Goal: Task Accomplishment & Management: Manage account settings

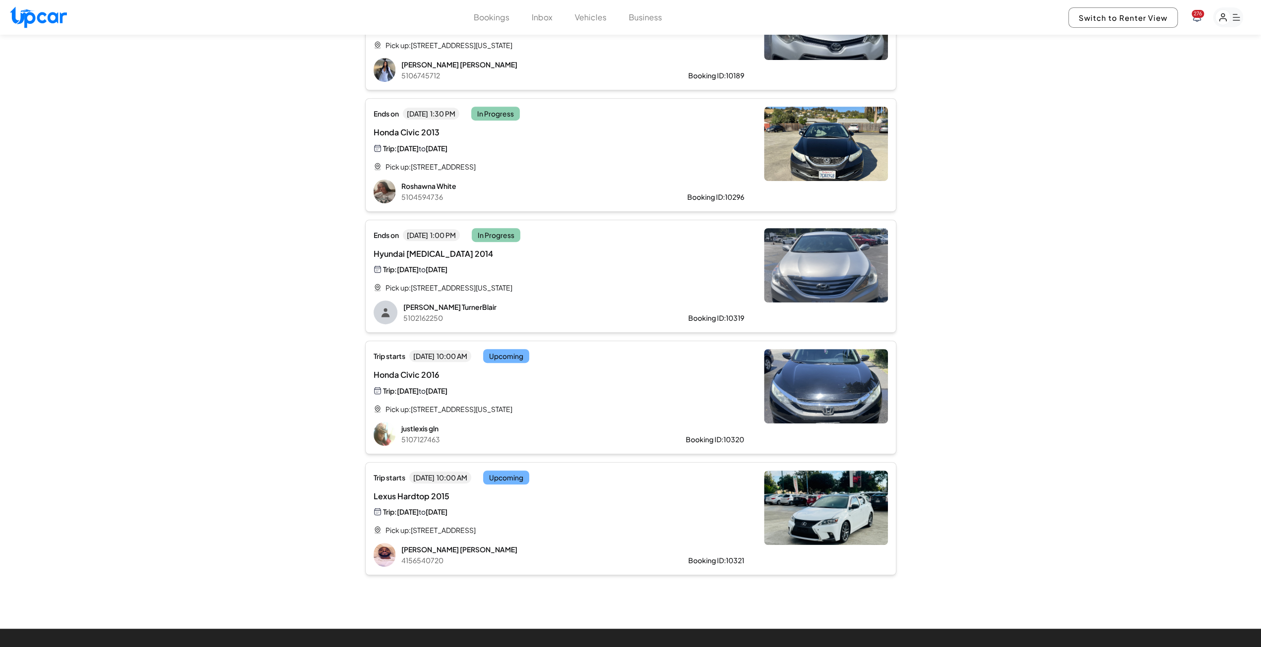
scroll to position [396, 0]
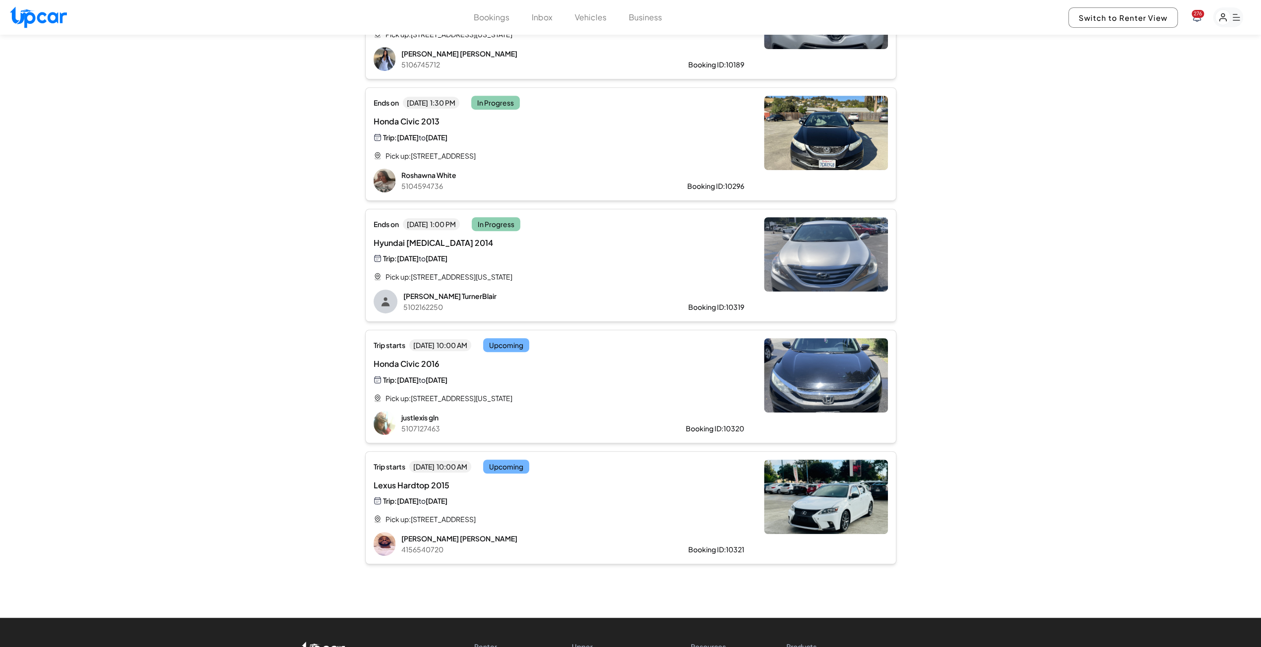
click at [555, 374] on div "Trip: [DATE] to [DATE]" at bounding box center [476, 379] width 204 height 11
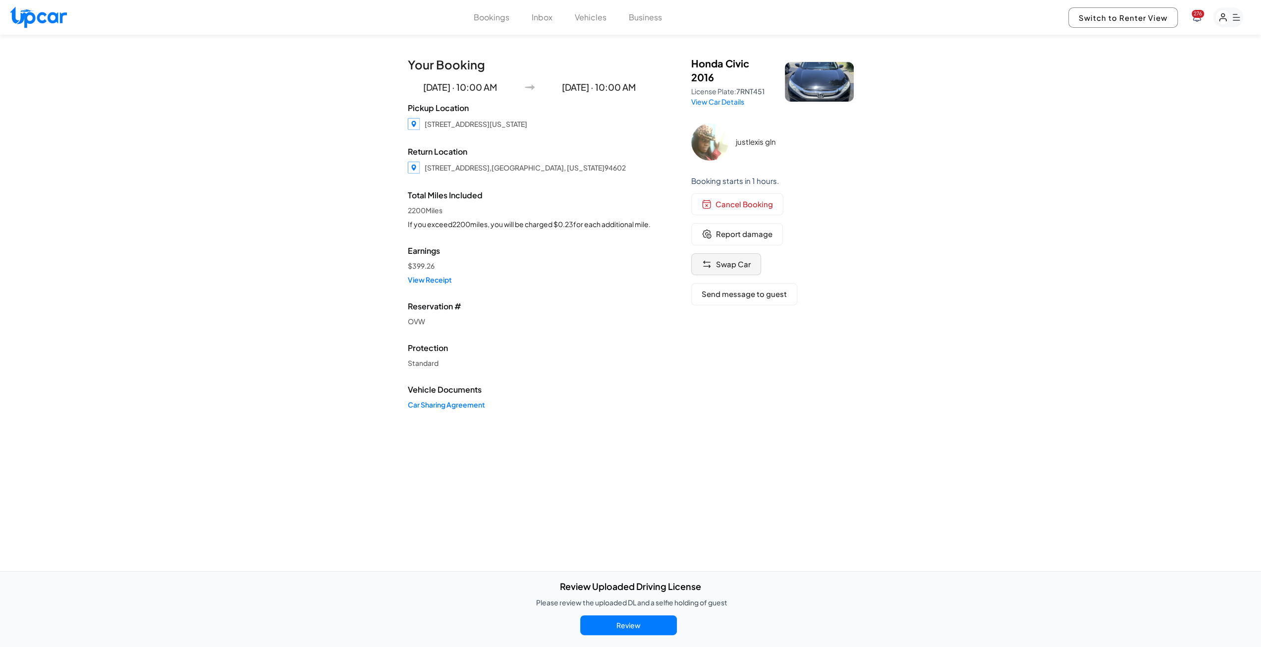
click at [718, 263] on span "Swap Car" at bounding box center [733, 264] width 35 height 11
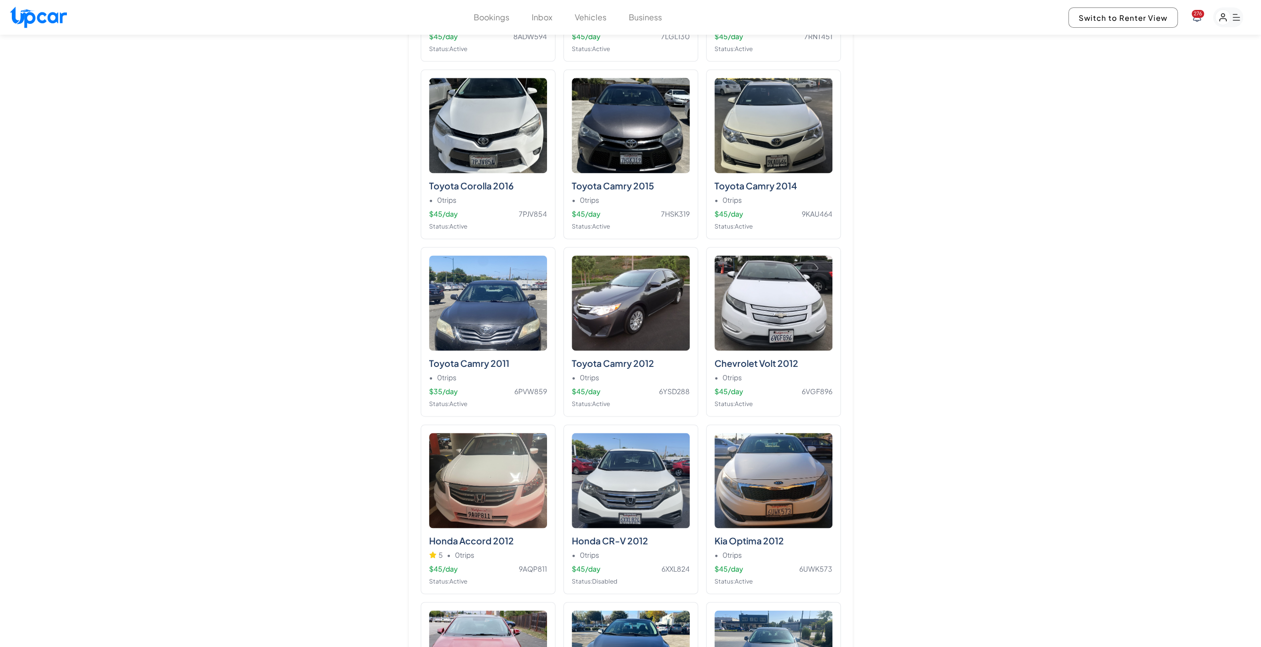
scroll to position [1090, 0]
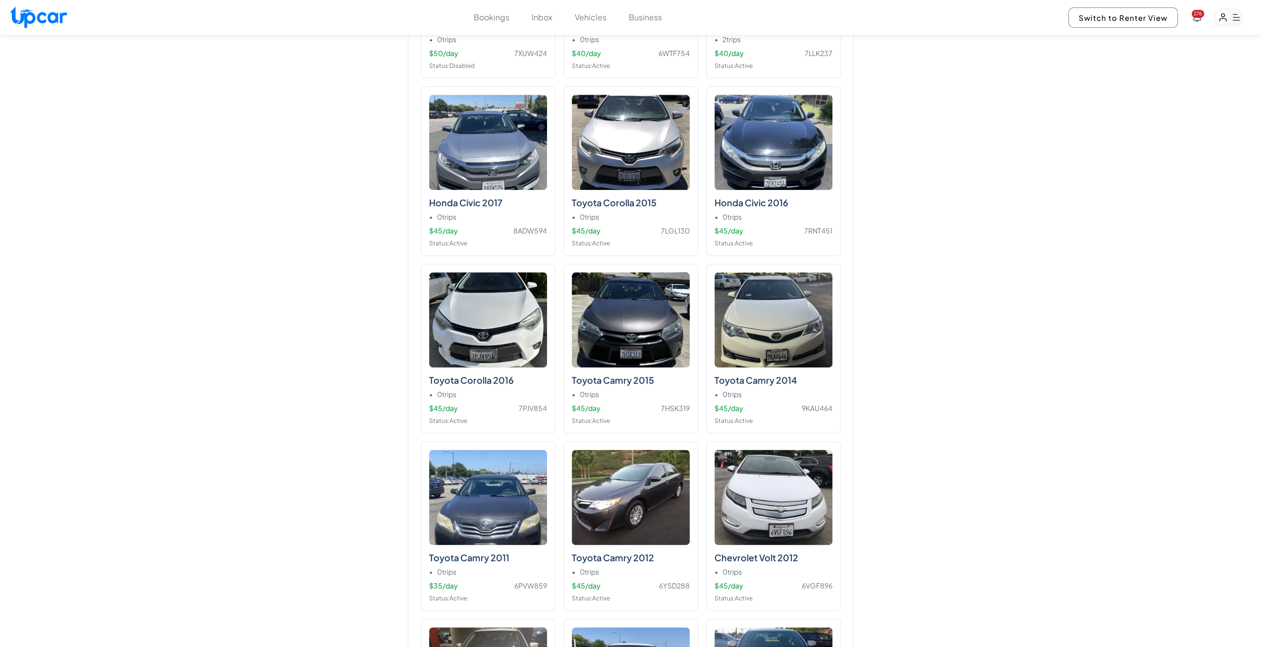
click at [592, 24] on div "Bookings Inbox Vehicles Business 276 Switch to Renter View 276" at bounding box center [630, 17] width 1261 height 35
click at [588, 19] on button "Vehicles" at bounding box center [591, 17] width 32 height 12
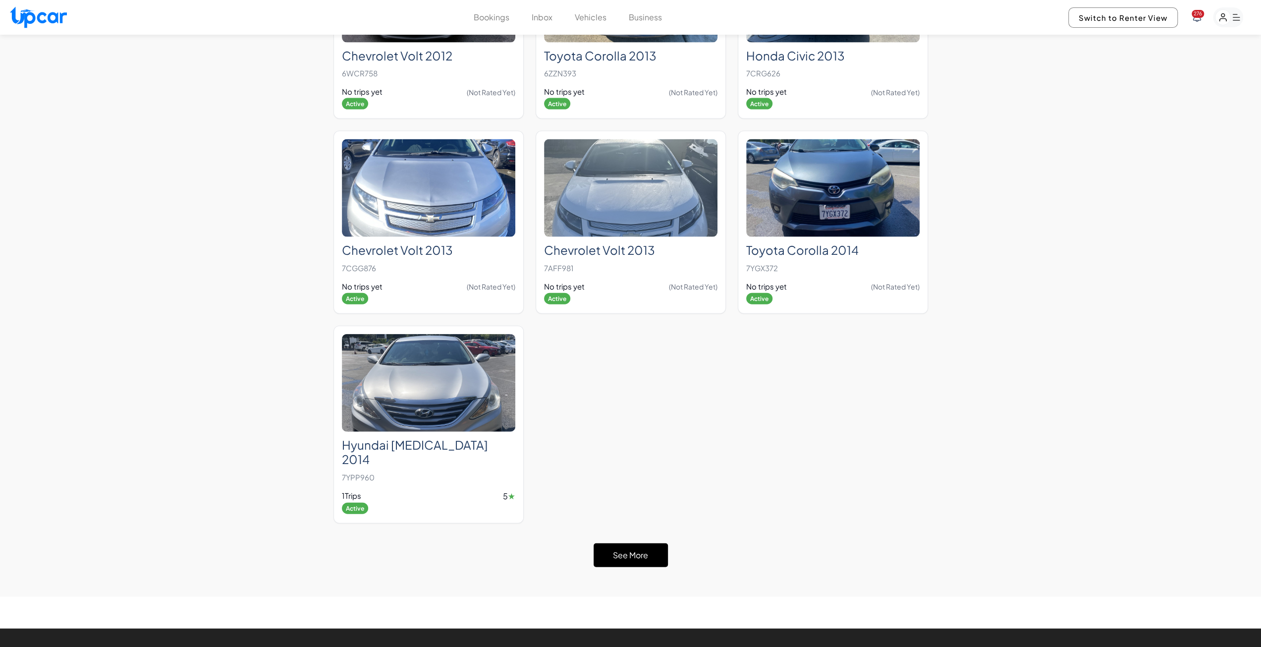
scroll to position [2230, 0]
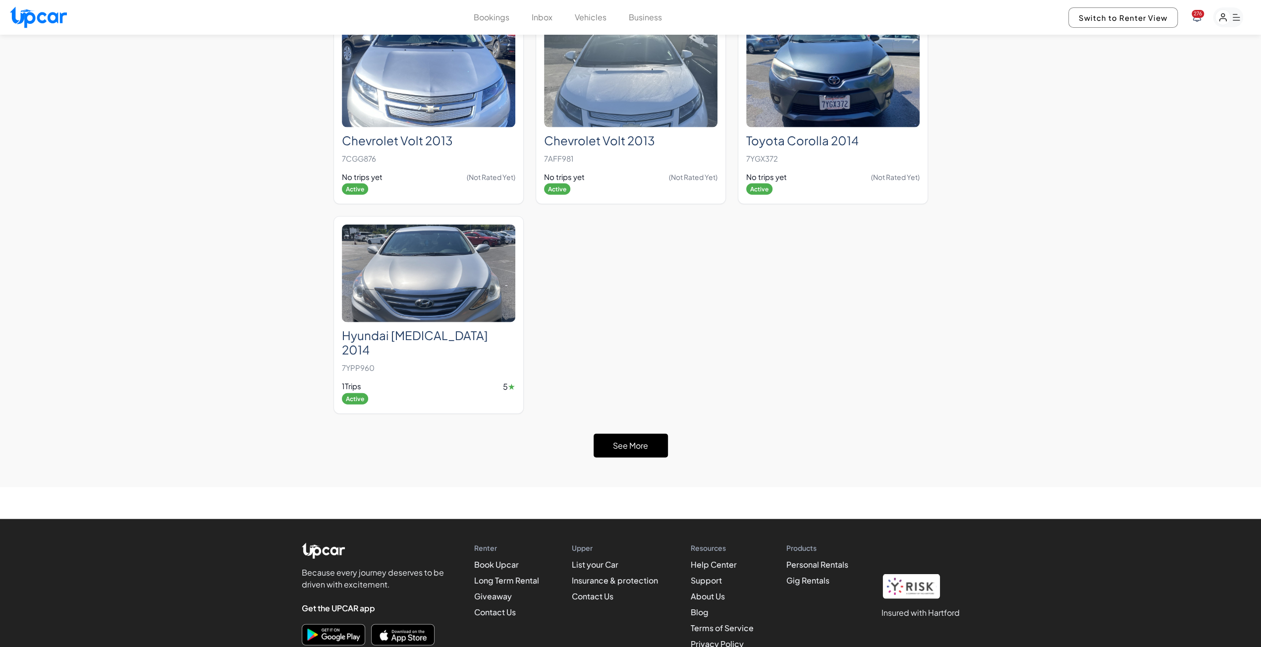
click at [640, 434] on button "See More" at bounding box center [631, 446] width 74 height 24
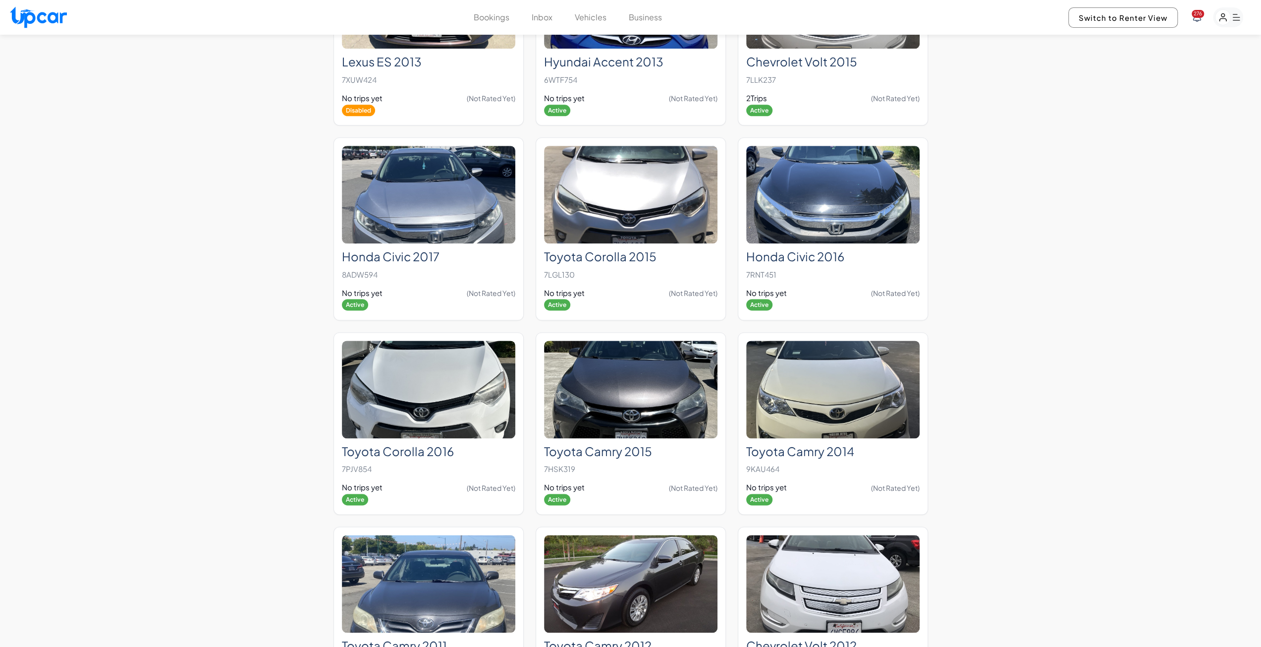
scroll to position [1189, 0]
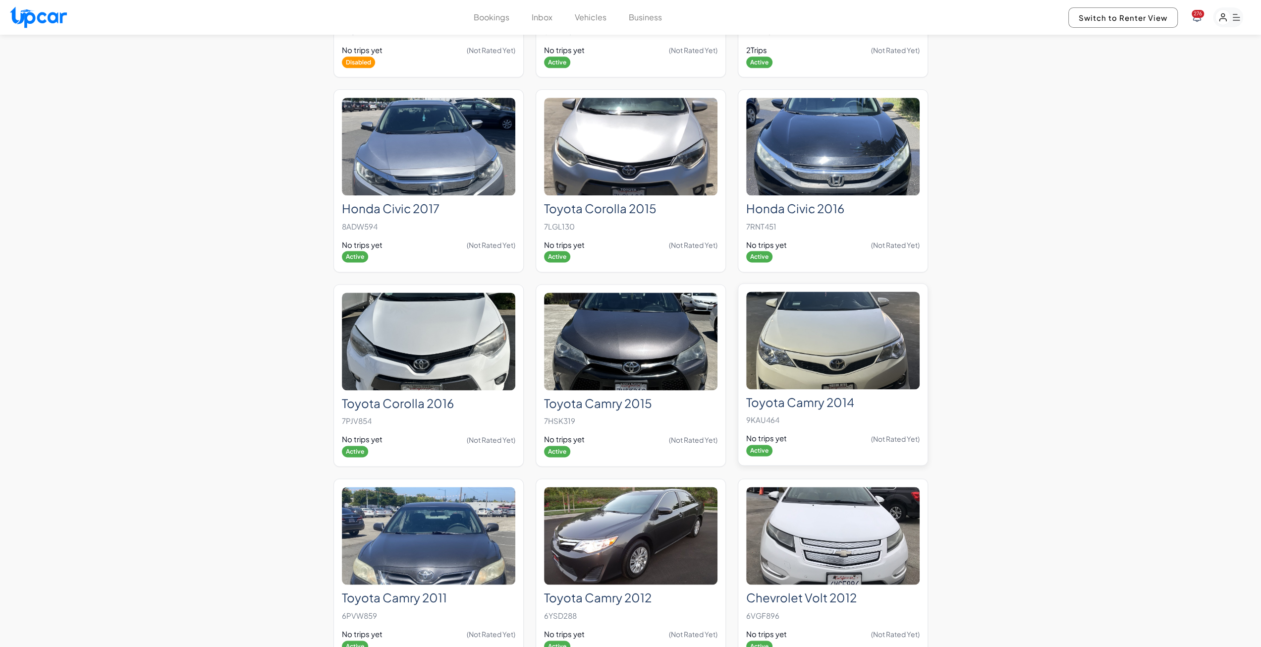
click at [849, 369] on img at bounding box center [832, 340] width 173 height 98
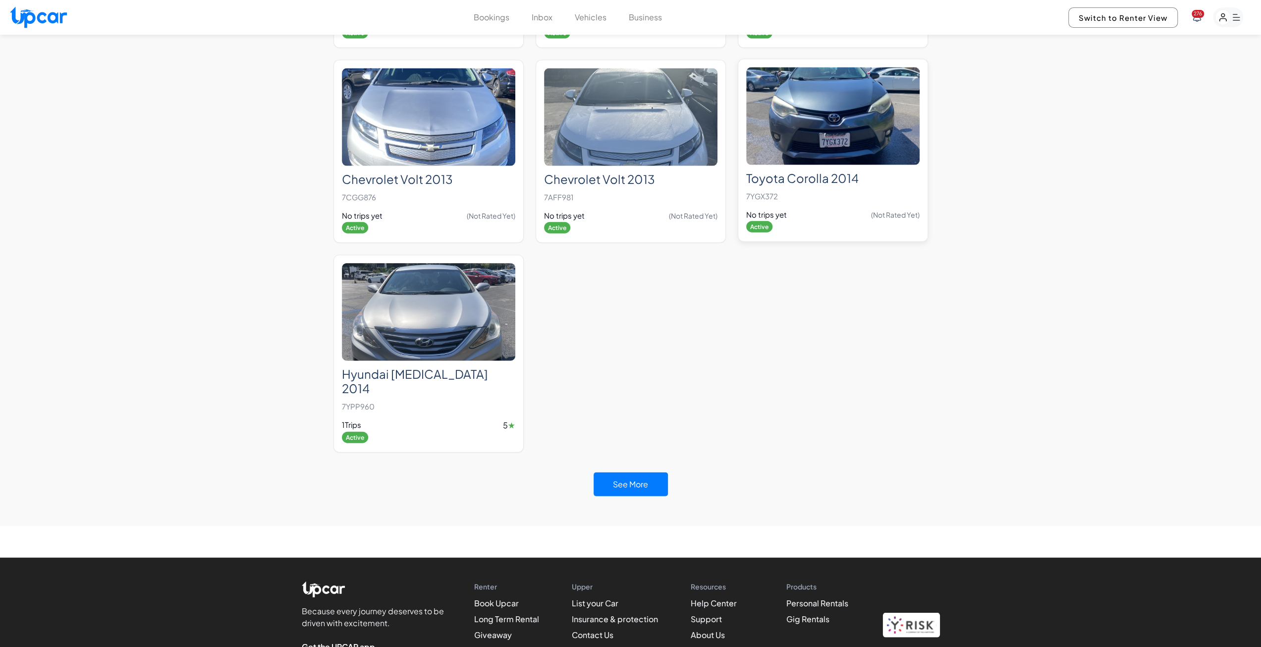
scroll to position [2267, 0]
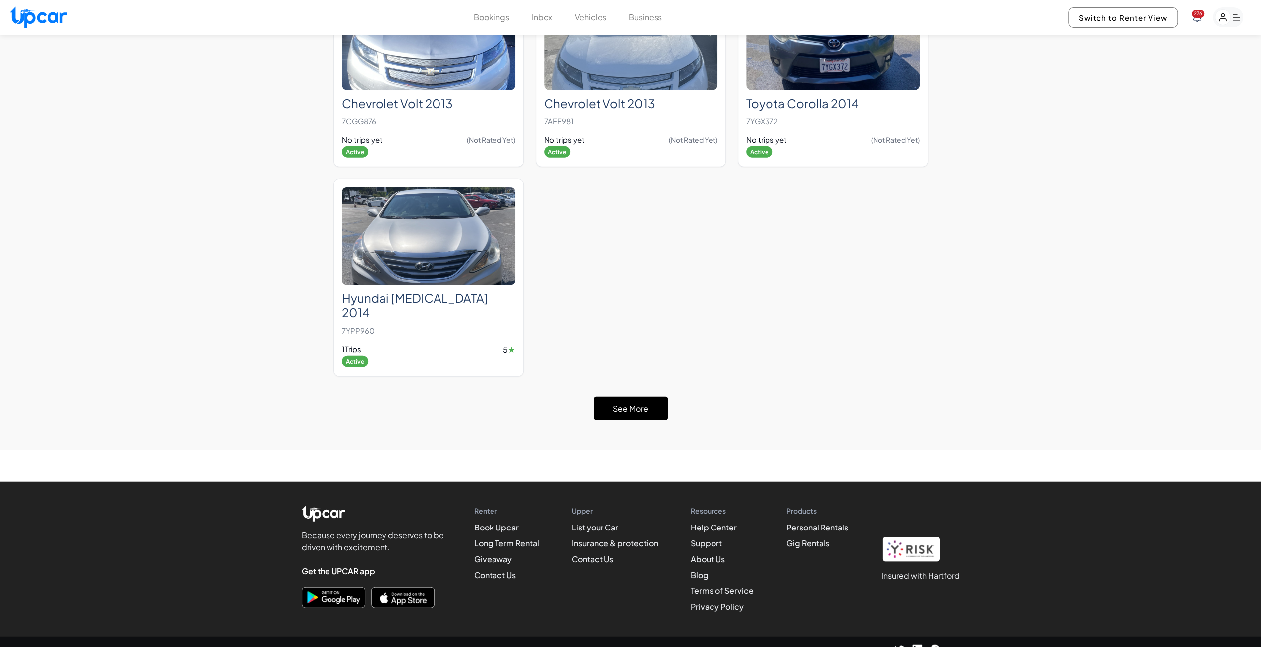
click at [642, 398] on button "See More" at bounding box center [631, 408] width 74 height 24
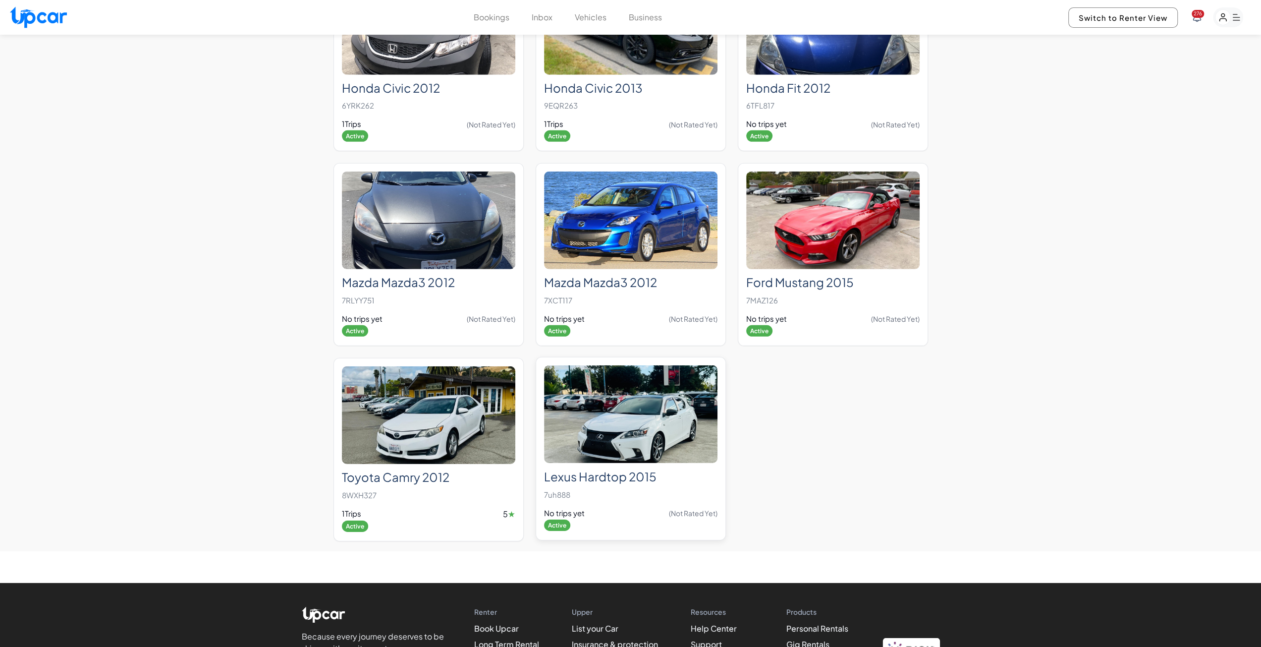
scroll to position [2664, 0]
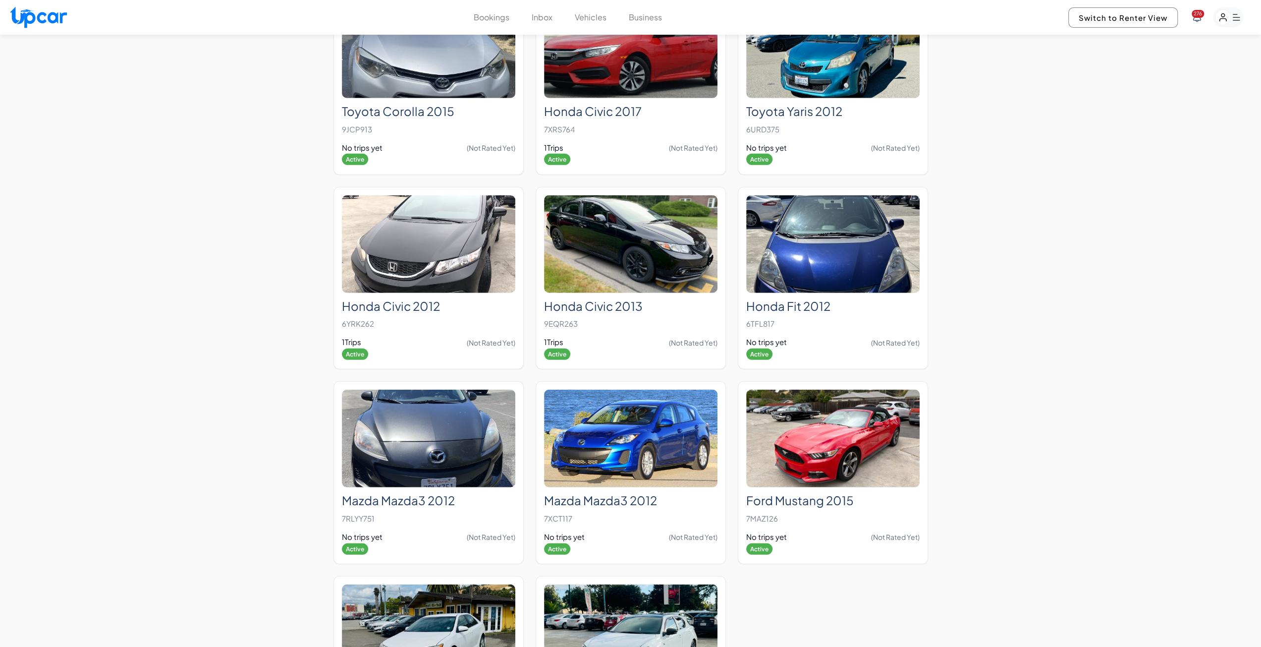
click at [503, 17] on button "Bookings" at bounding box center [492, 17] width 36 height 12
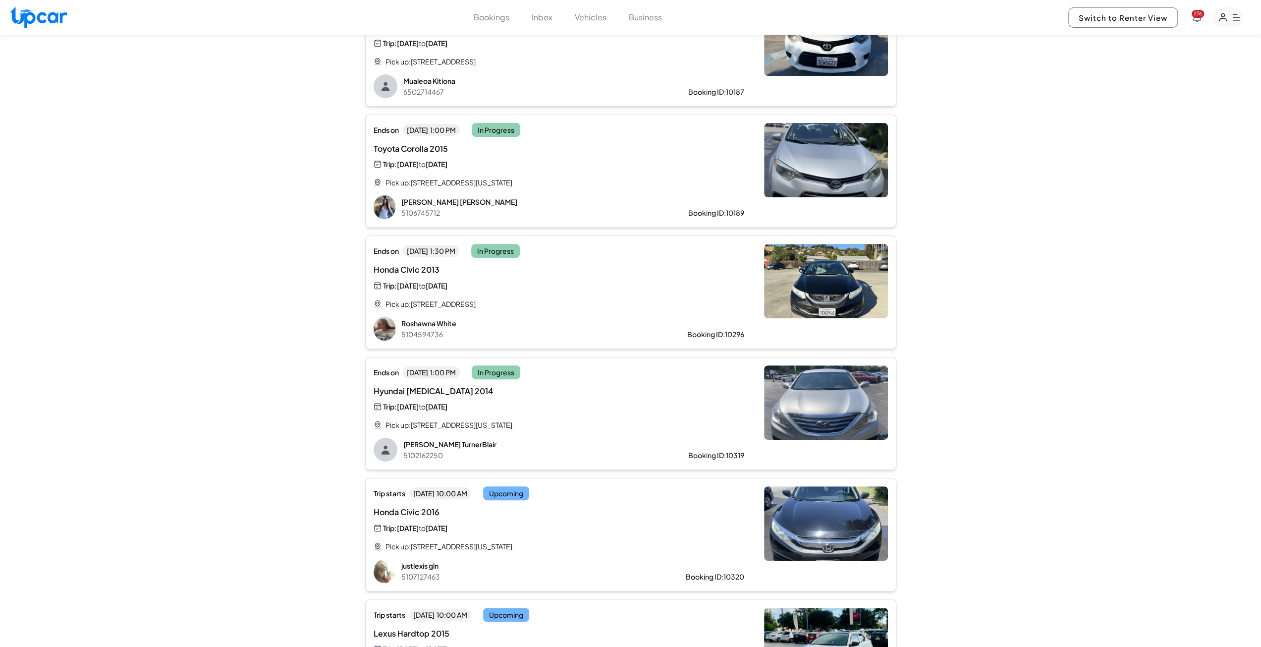
scroll to position [547, 0]
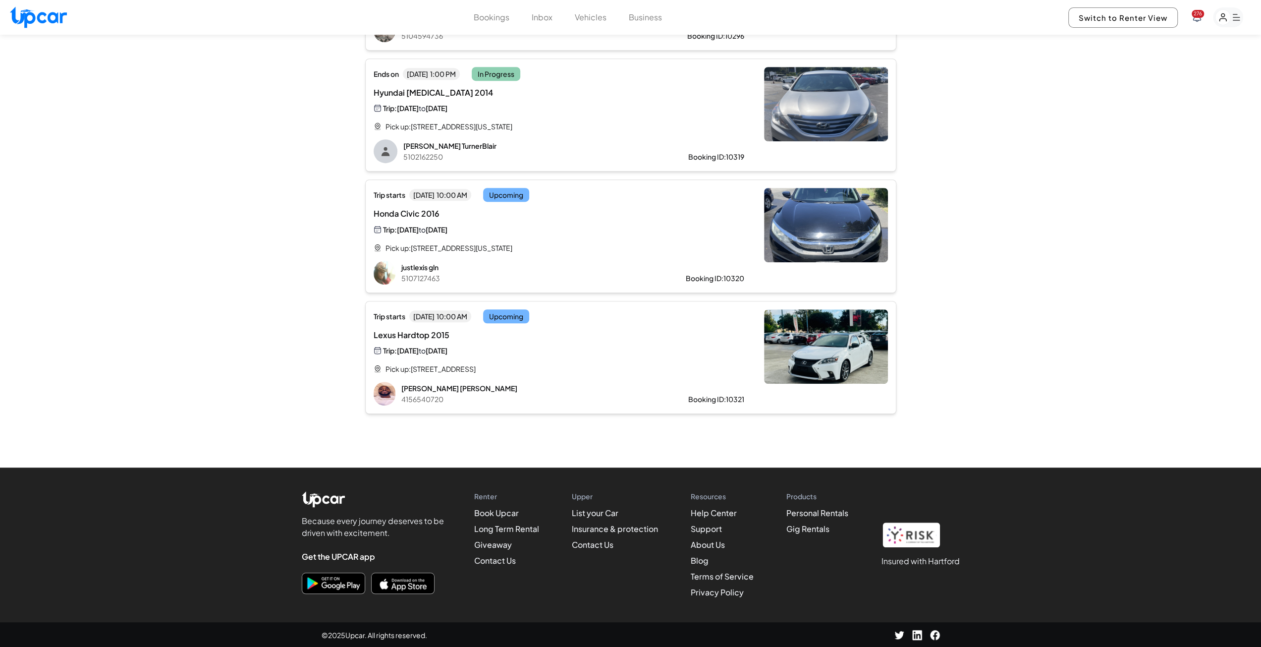
click at [592, 222] on div "Honda Civic 2016 Trip: [DATE] to [DATE]" at bounding box center [559, 221] width 371 height 27
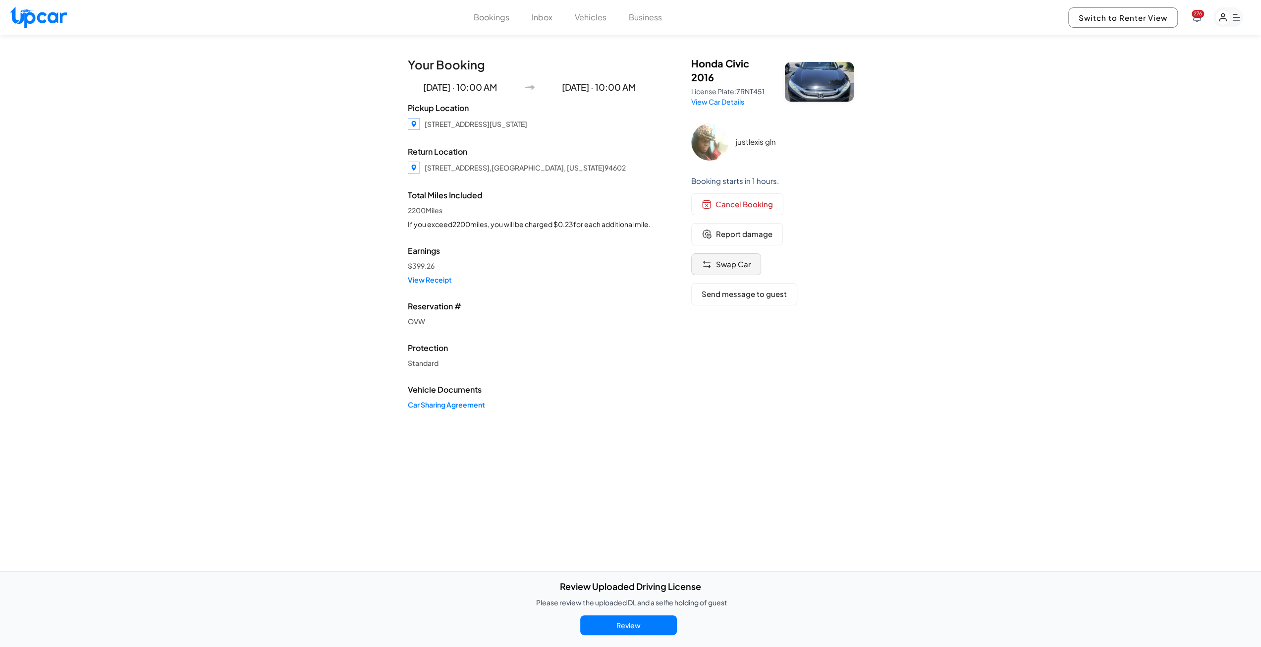
click at [731, 264] on span "Swap Car" at bounding box center [733, 264] width 35 height 11
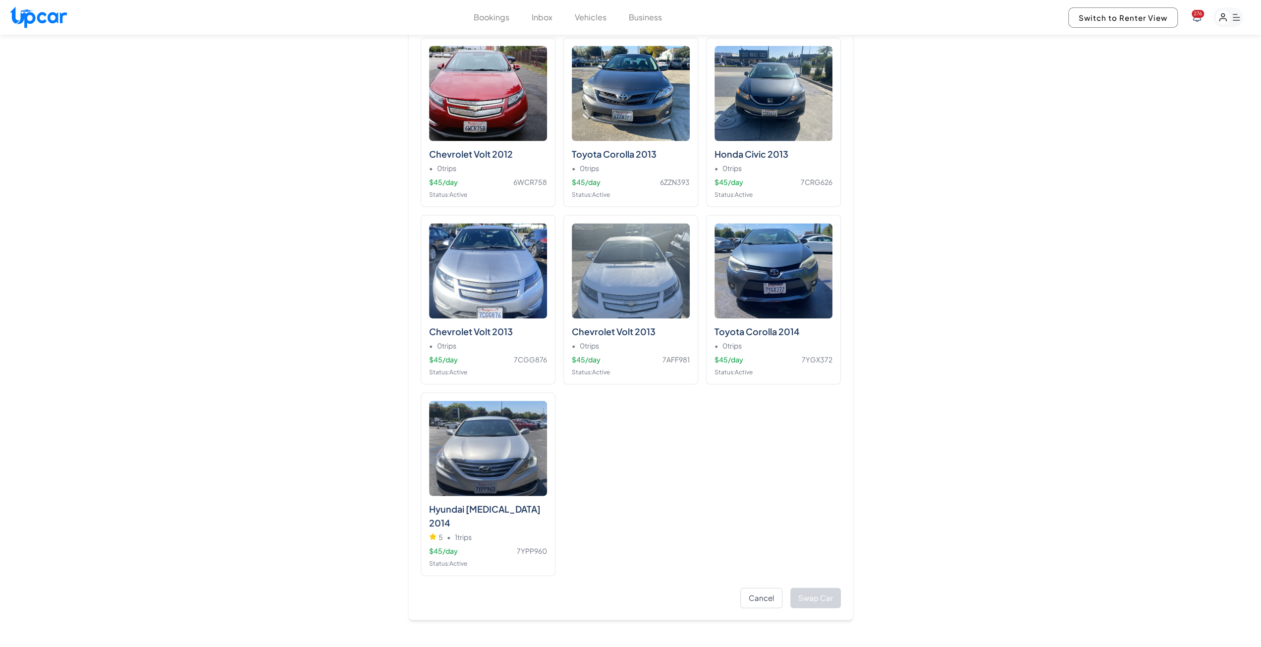
scroll to position [1833, 0]
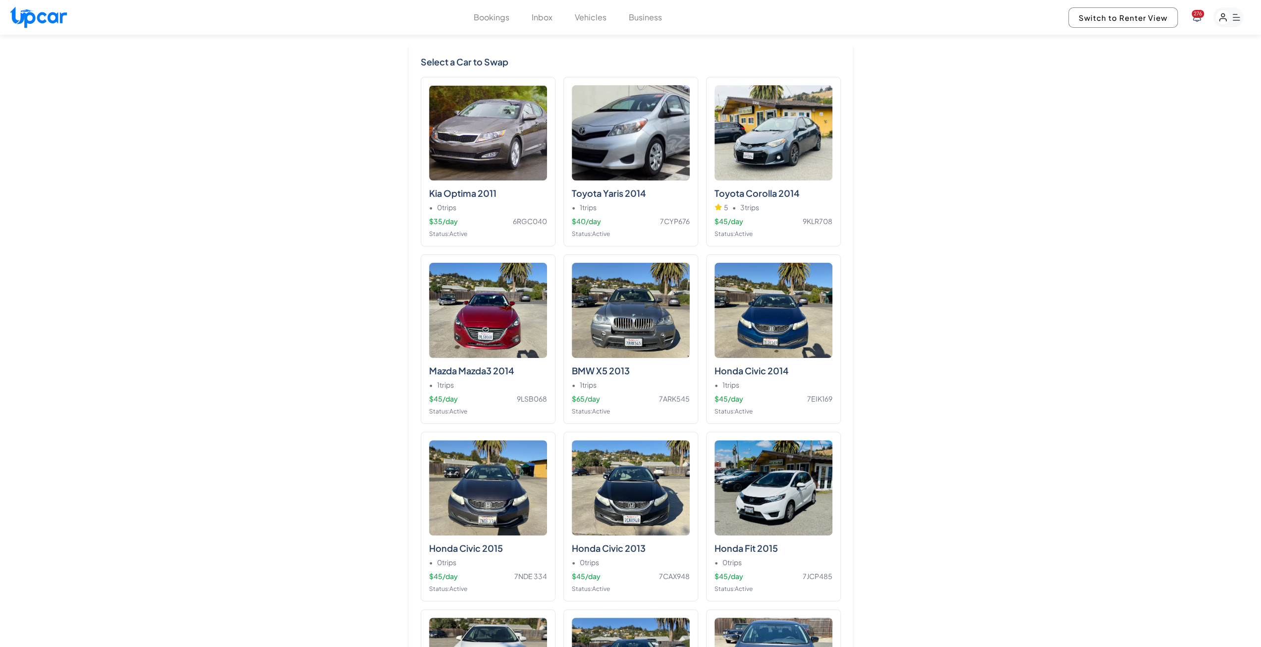
scroll to position [0, 0]
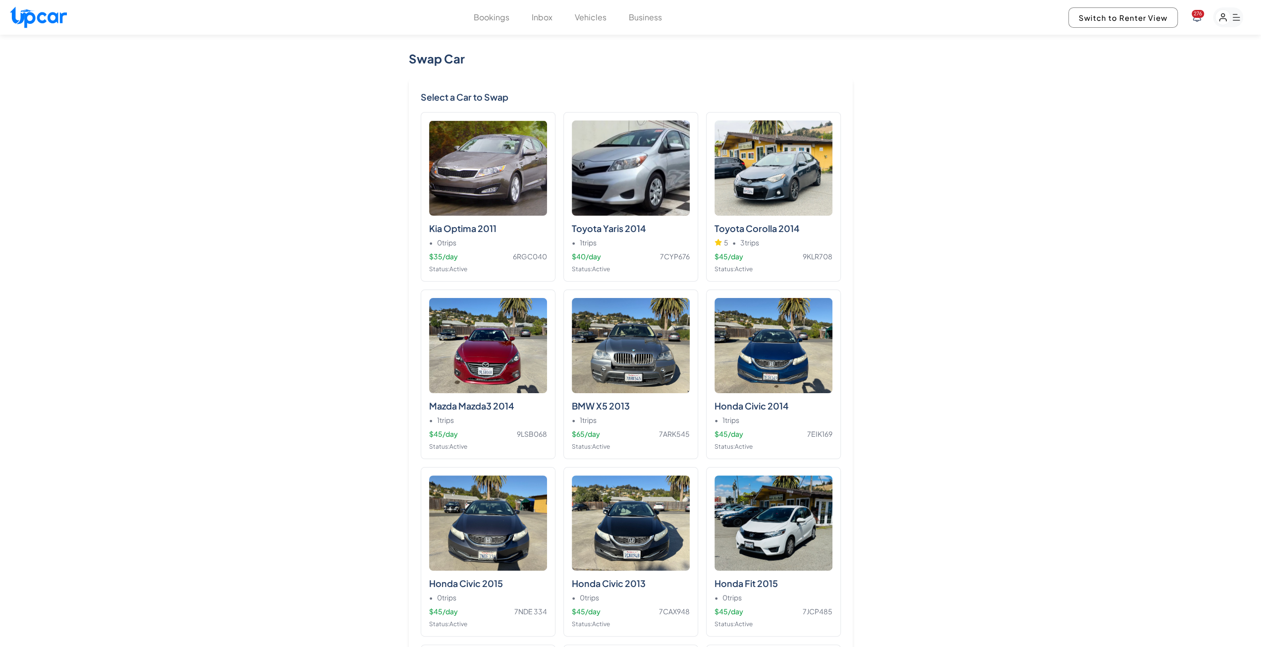
click at [606, 18] on button "Vehicles" at bounding box center [591, 17] width 32 height 12
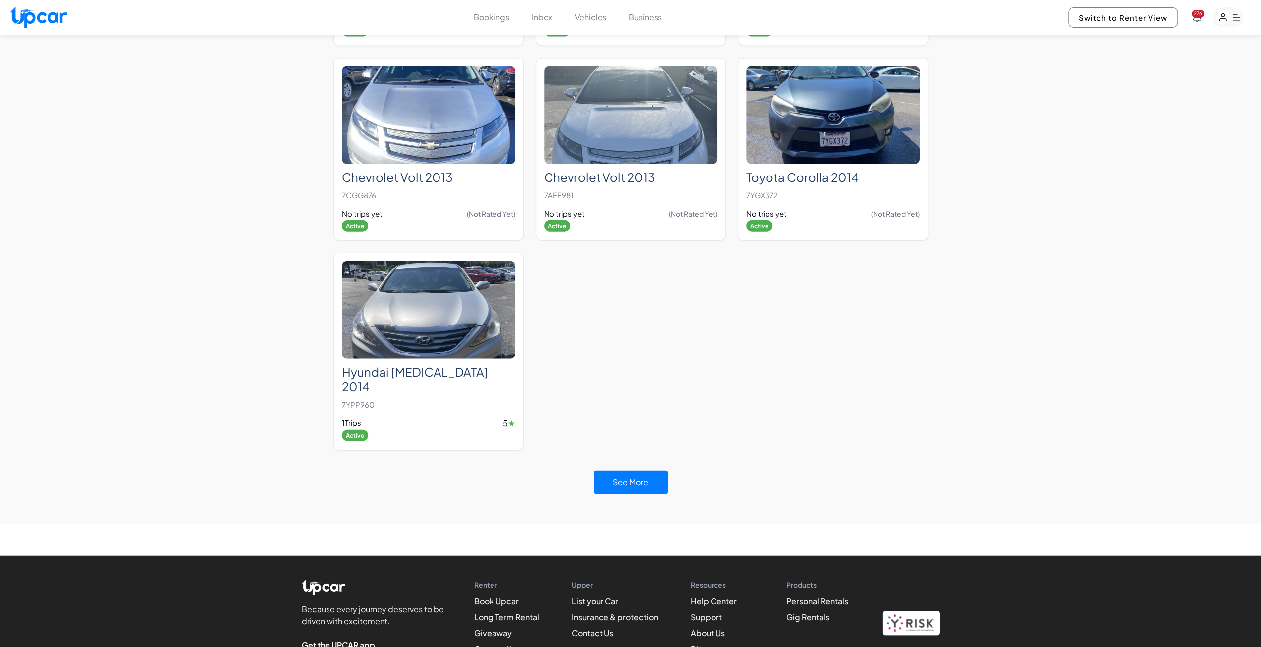
scroll to position [2267, 0]
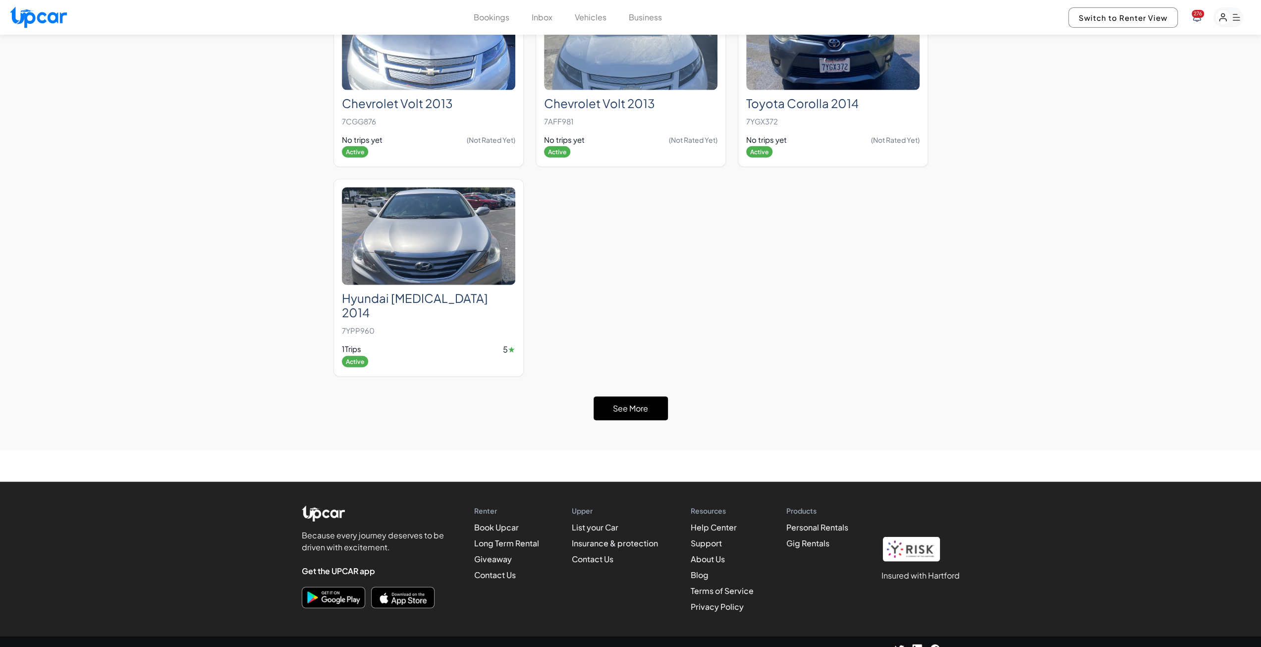
click at [650, 399] on button "See More" at bounding box center [631, 408] width 74 height 24
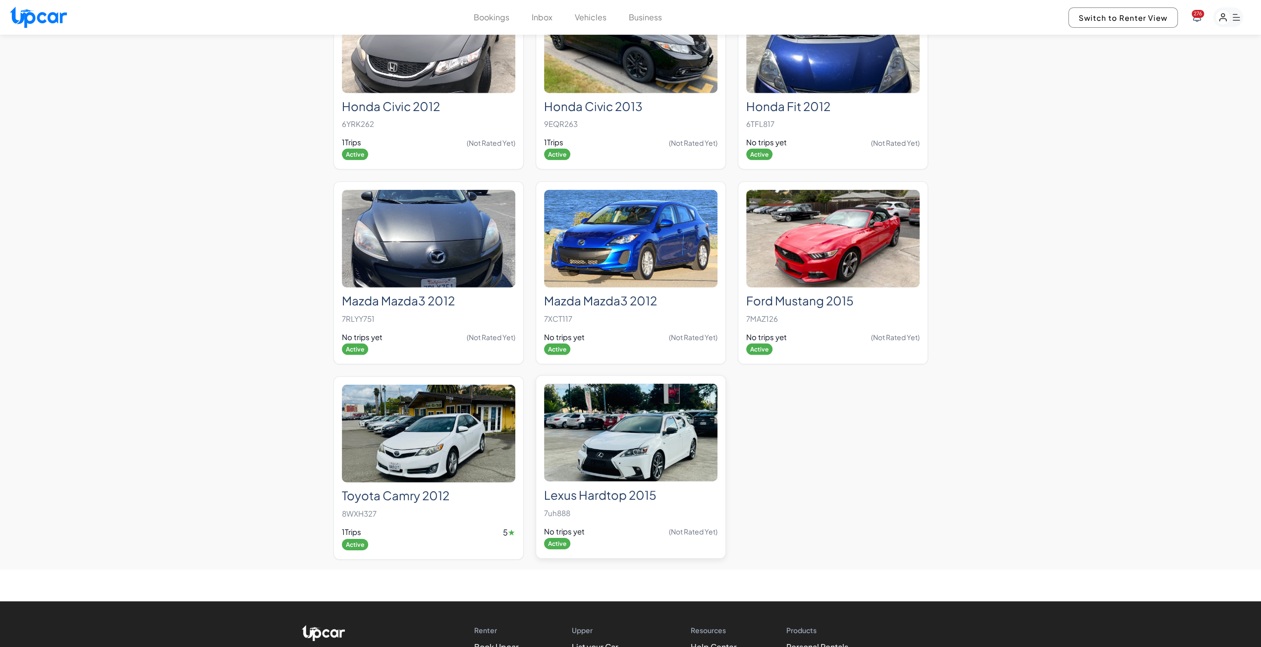
scroll to position [2982, 0]
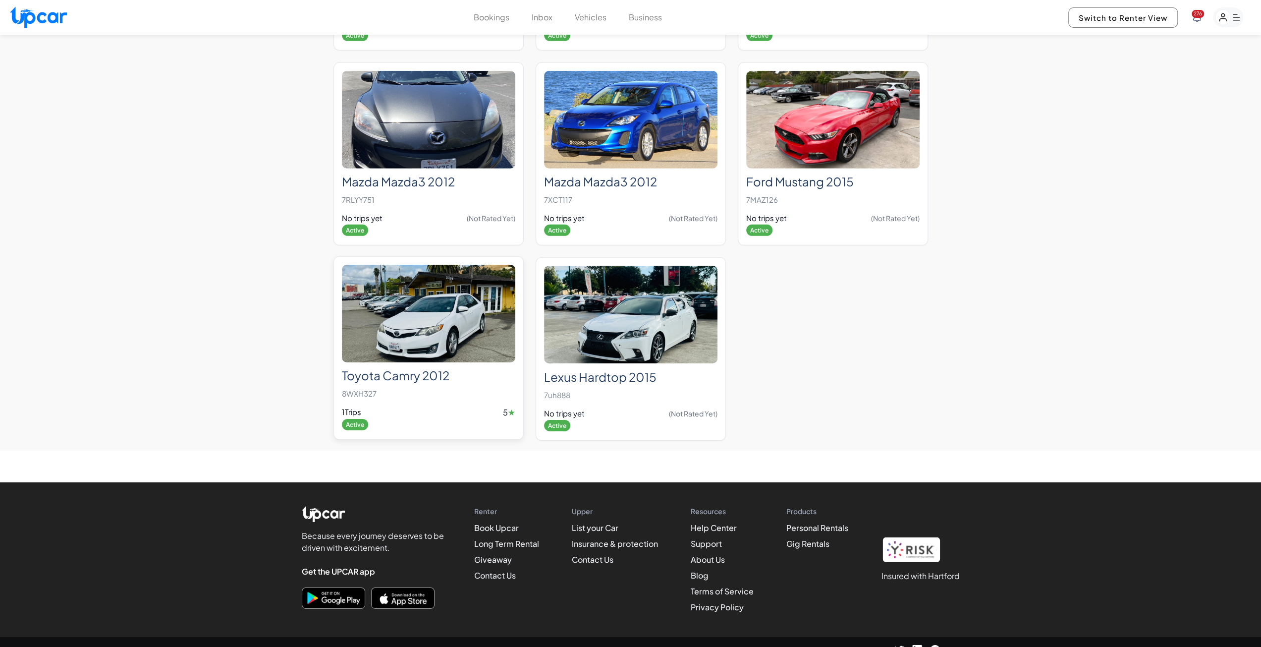
click at [404, 316] on img at bounding box center [428, 314] width 173 height 98
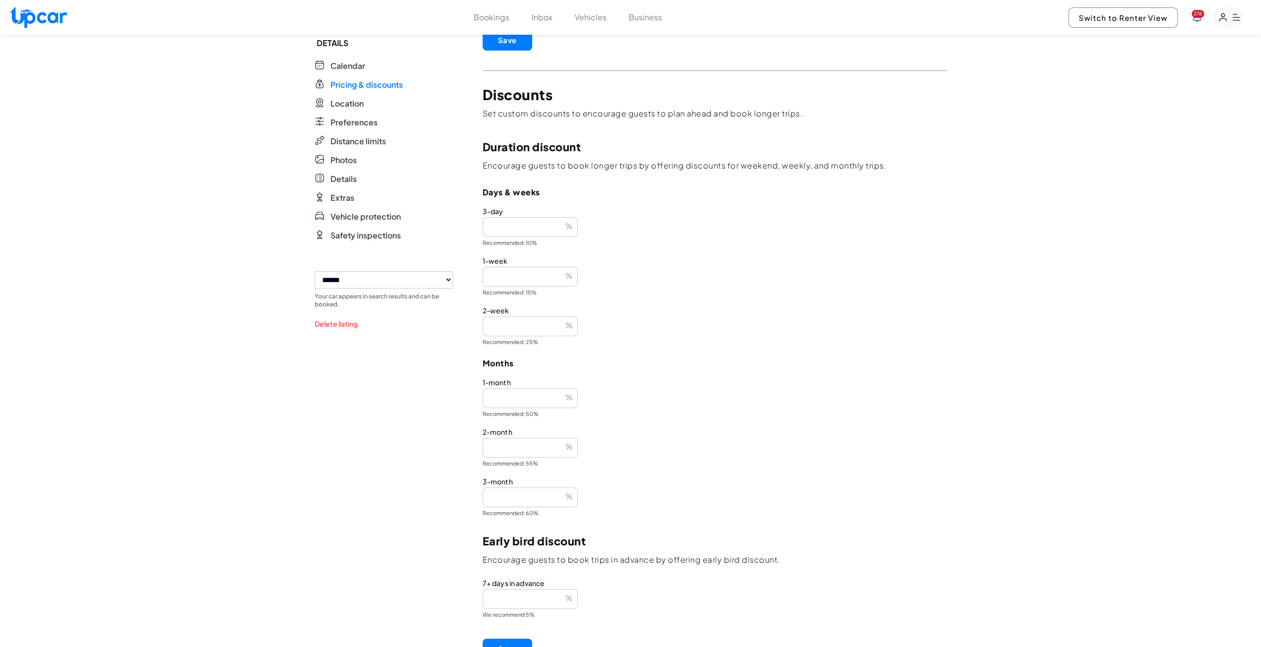
scroll to position [149, 0]
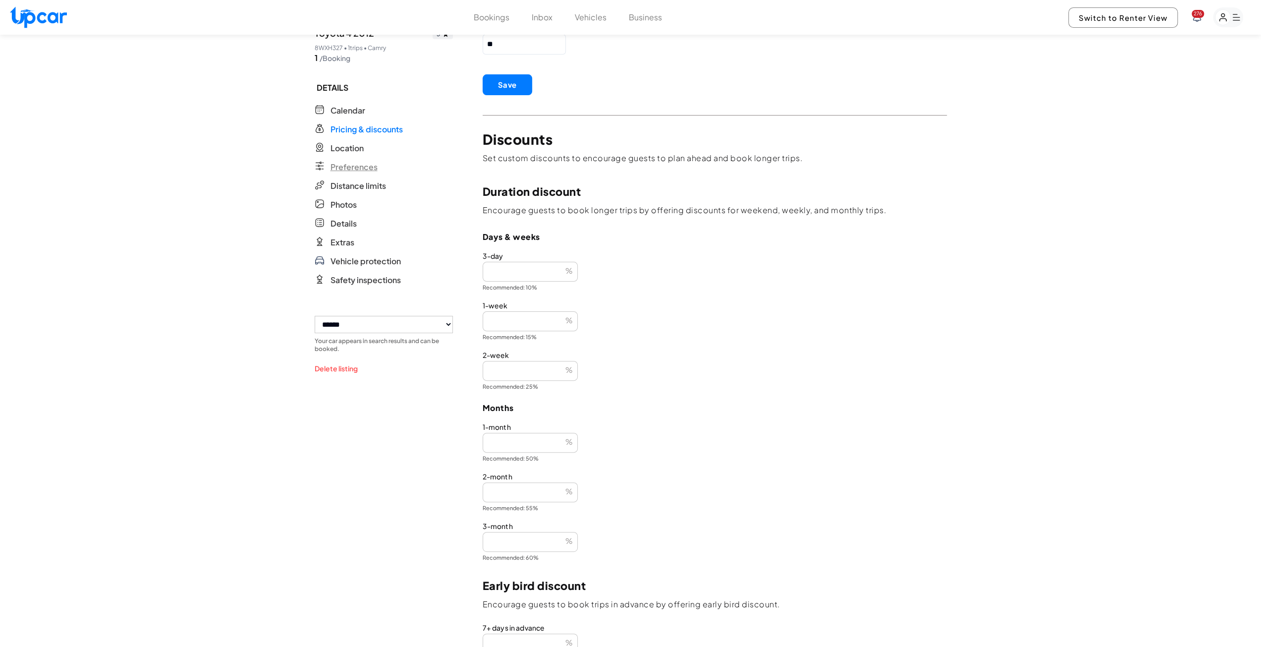
click at [348, 173] on span "Preferences" at bounding box center [354, 167] width 47 height 12
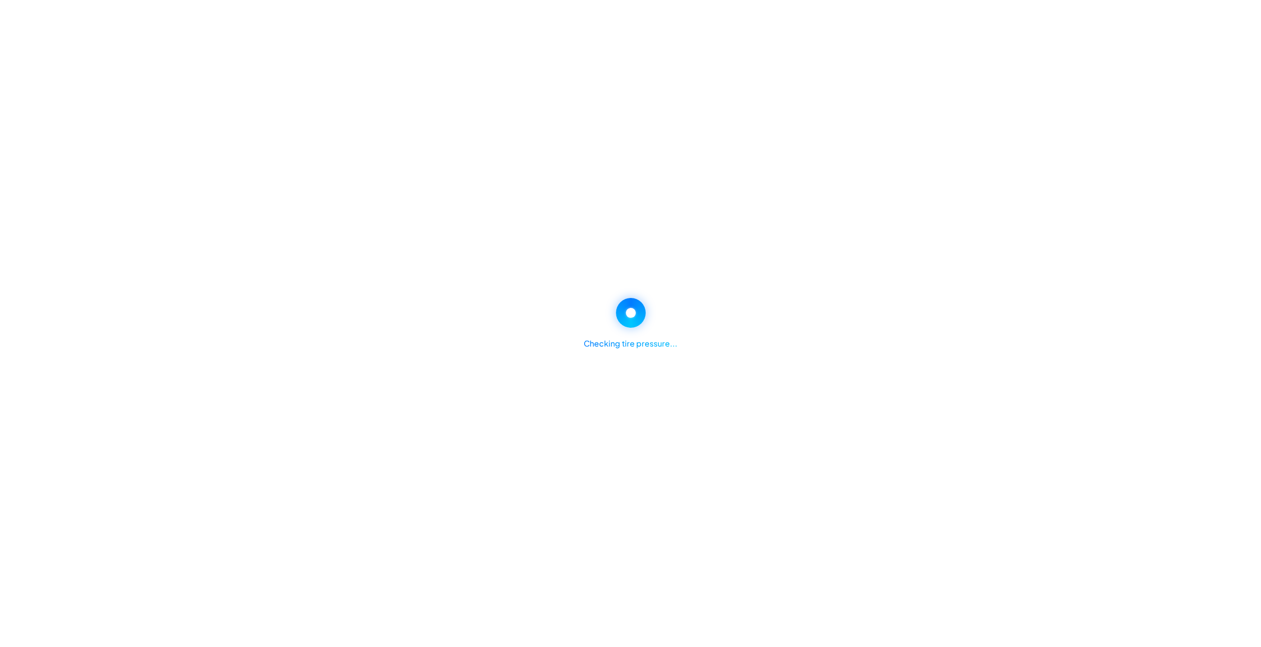
select select "*"
select select "****"
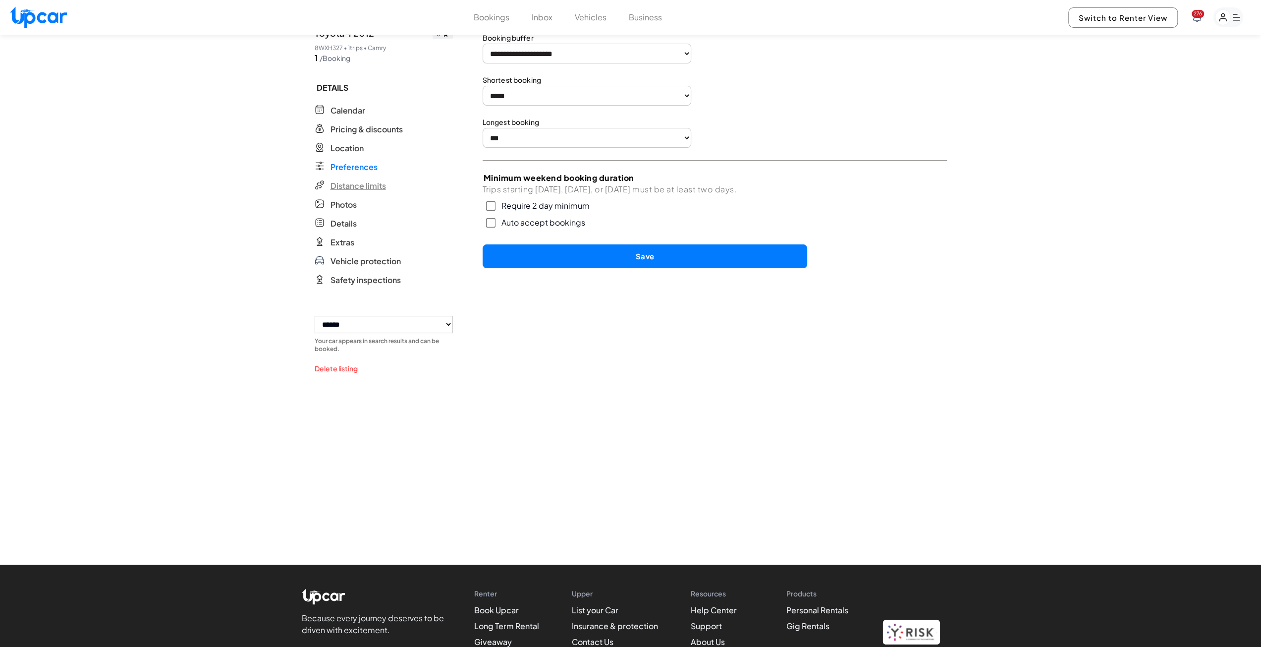
scroll to position [50, 0]
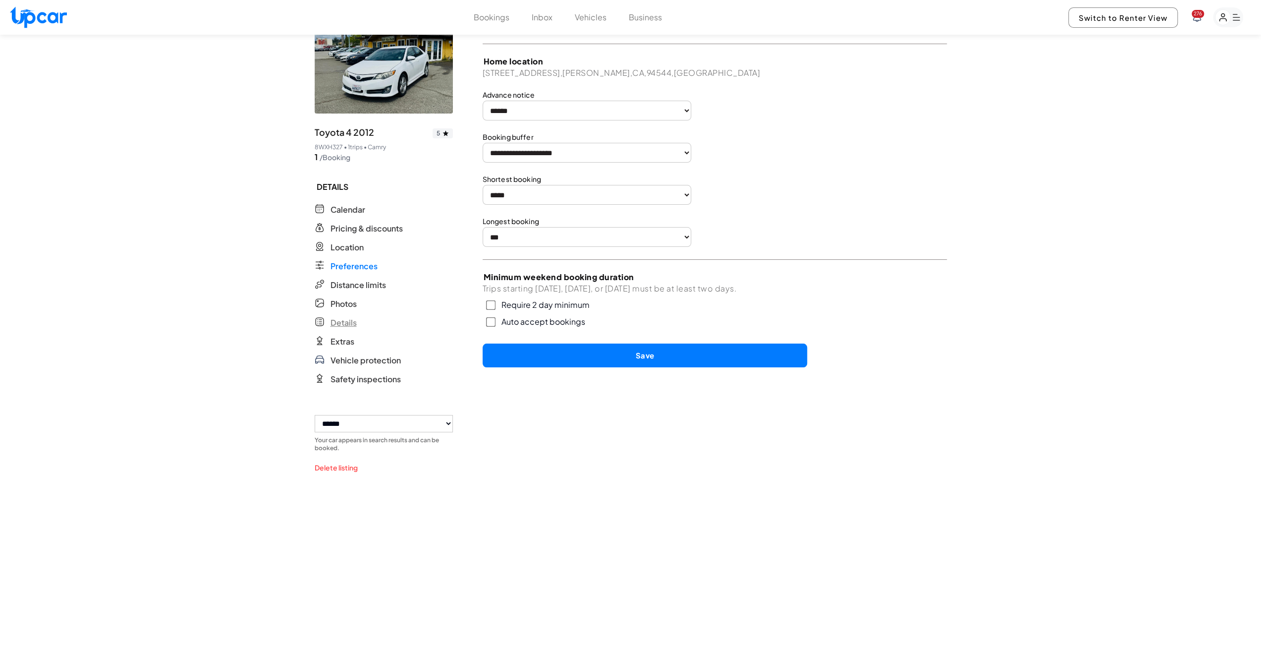
click at [342, 326] on span "Details" at bounding box center [344, 323] width 26 height 12
select select "*"
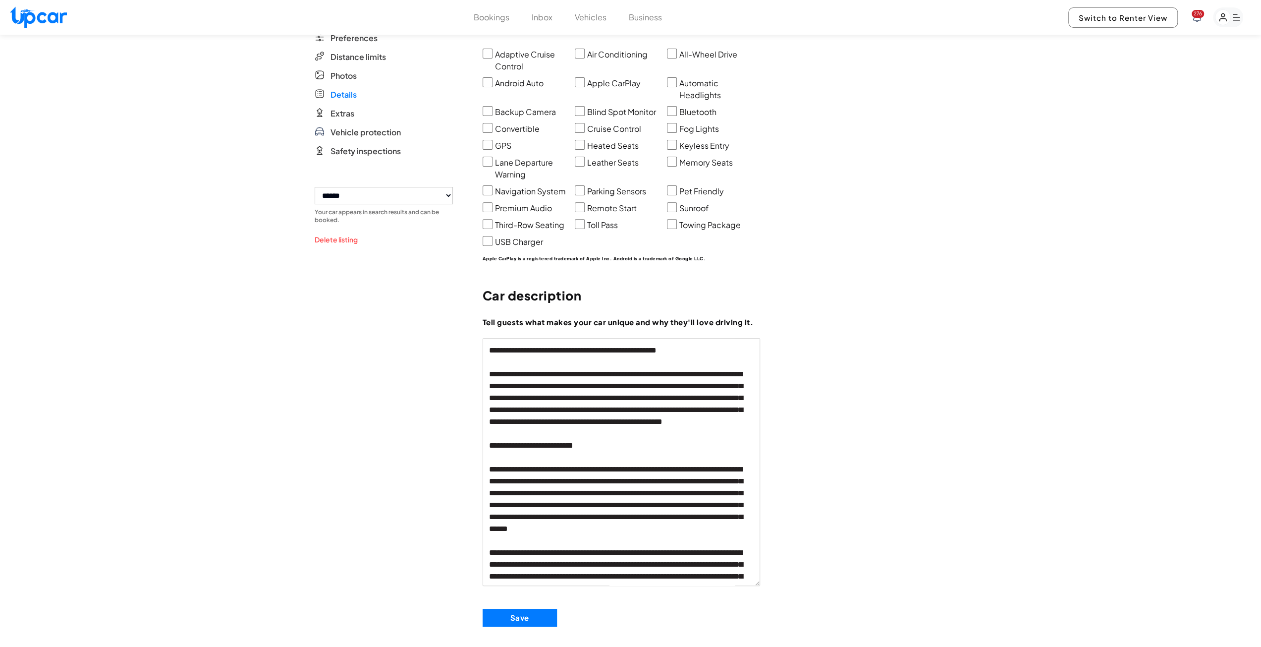
scroll to position [143, 0]
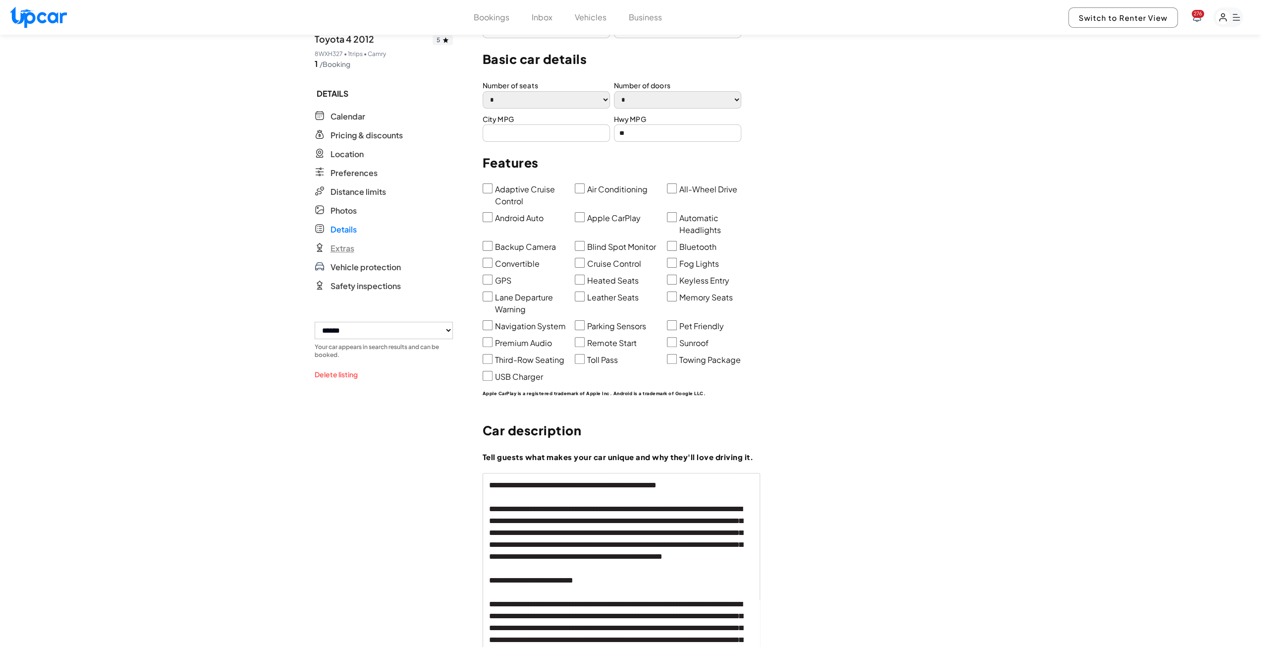
click at [337, 246] on span "Extras" at bounding box center [343, 248] width 24 height 12
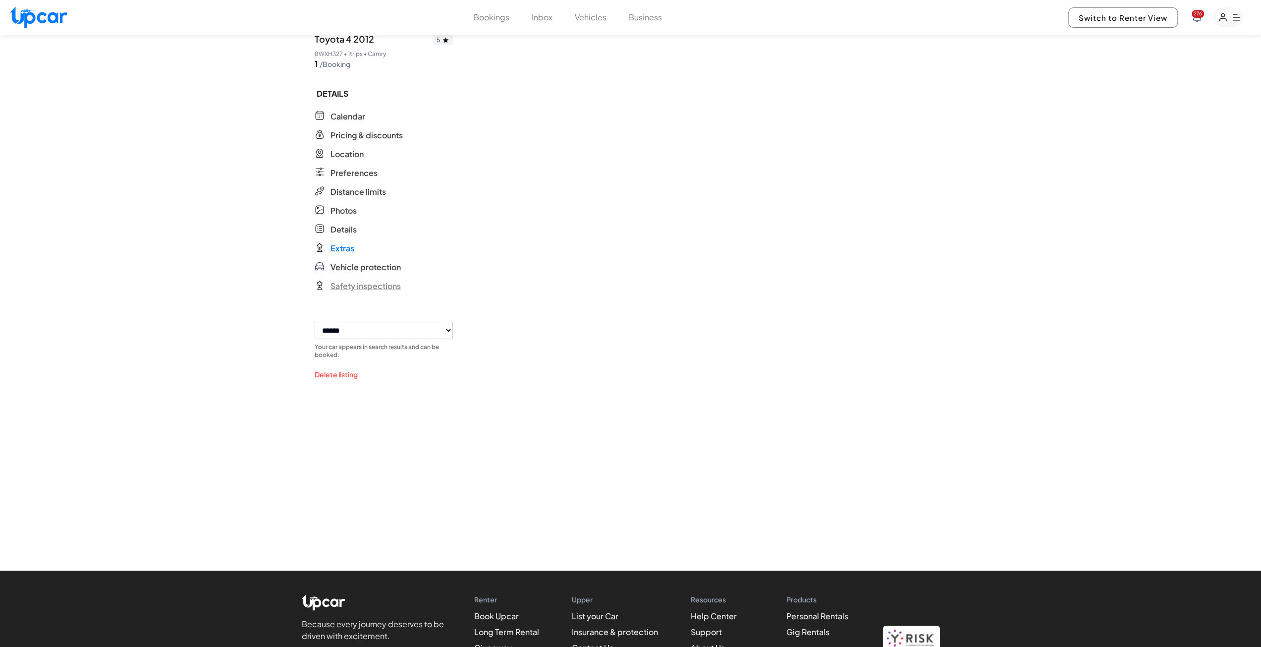
click at [363, 287] on span "Safety inspections" at bounding box center [366, 286] width 70 height 12
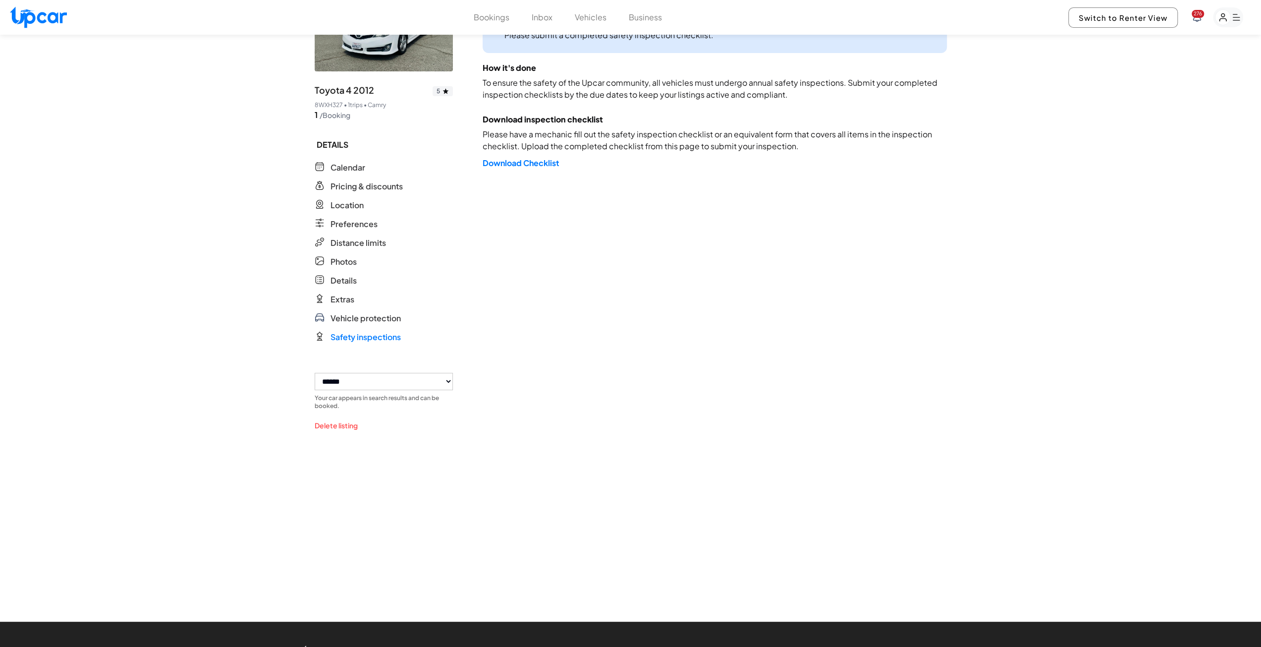
scroll to position [44, 0]
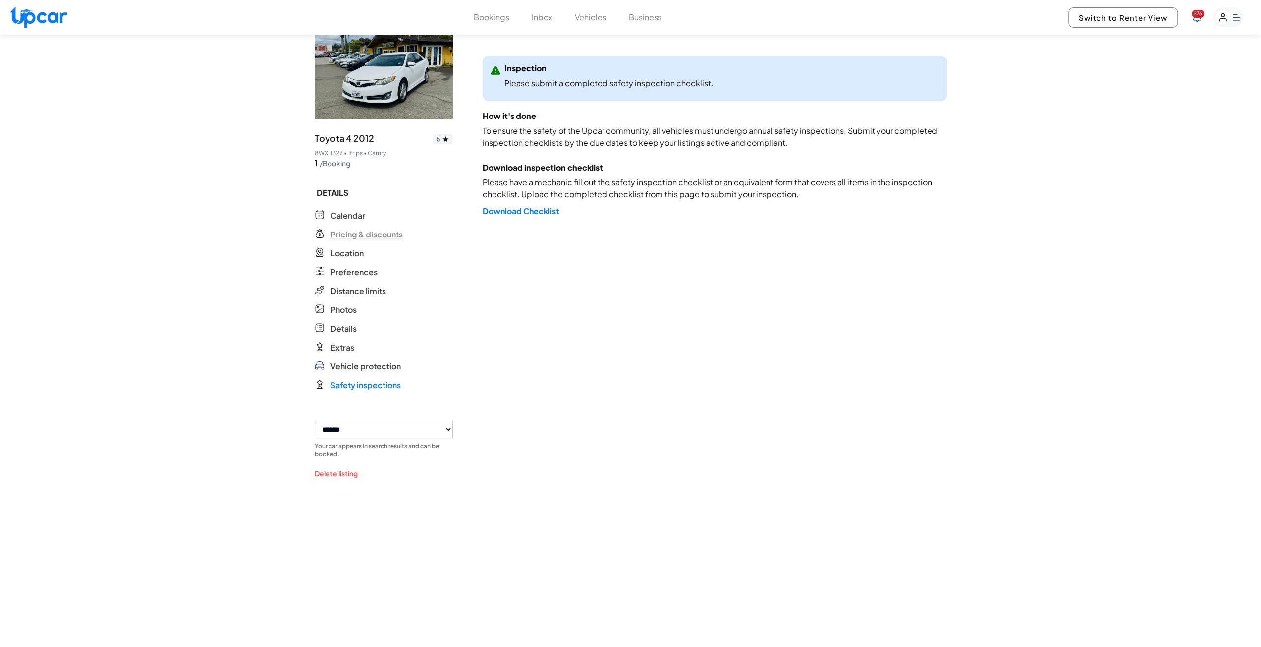
click at [362, 232] on span "Pricing & discounts" at bounding box center [367, 234] width 72 height 12
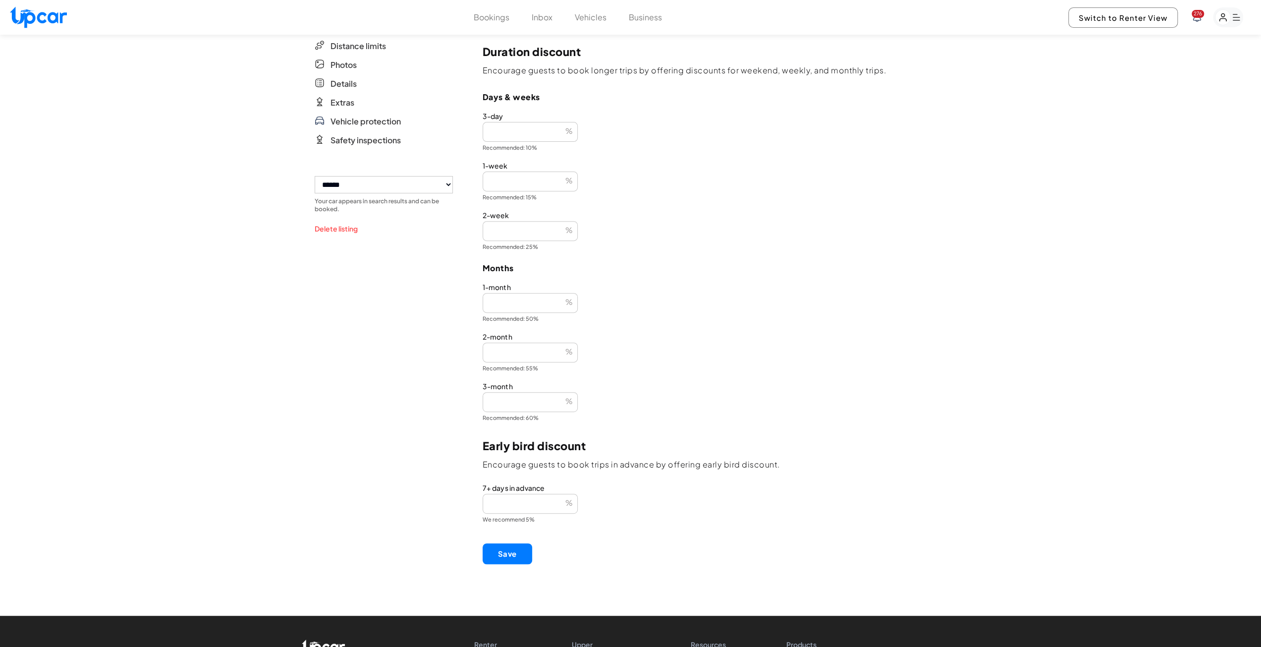
scroll to position [189, 0]
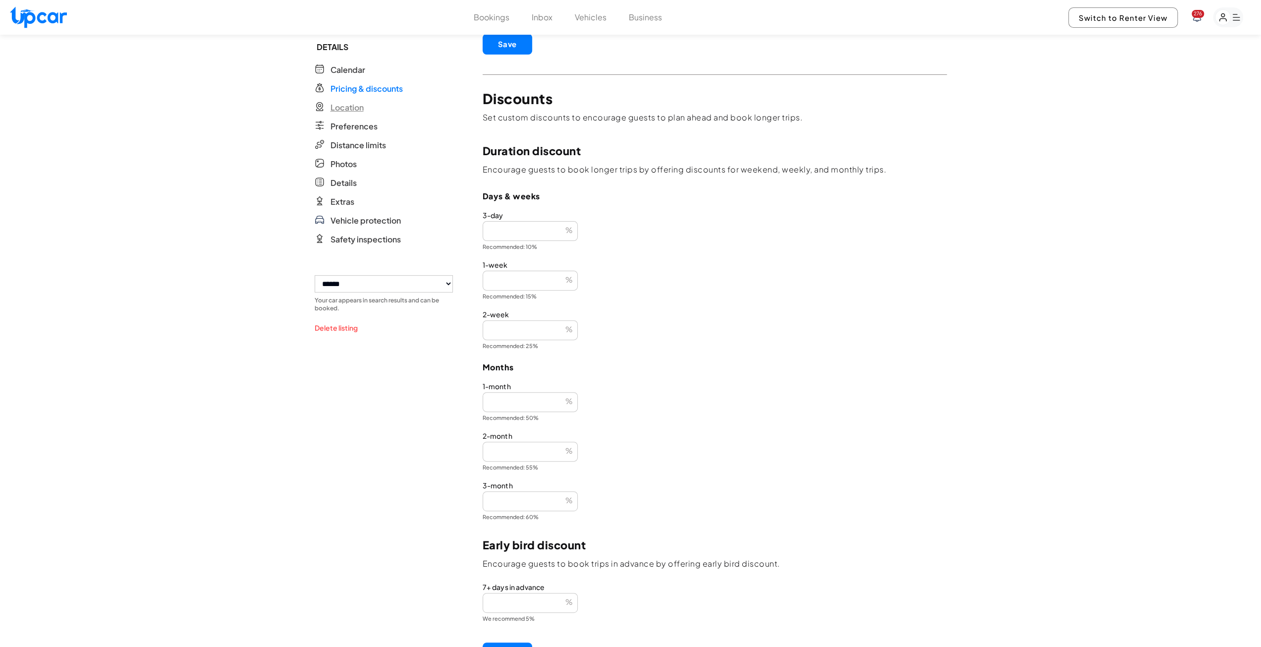
click at [354, 109] on span "Location" at bounding box center [347, 108] width 33 height 12
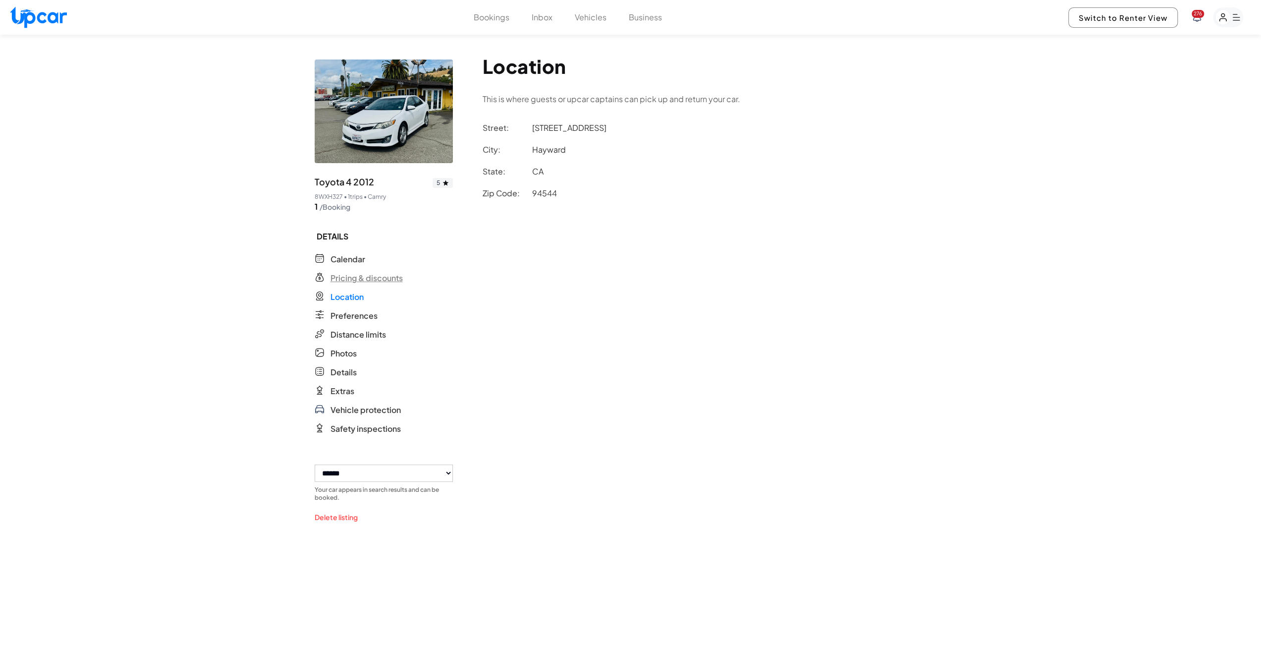
click at [344, 277] on span "Pricing & discounts" at bounding box center [367, 278] width 72 height 12
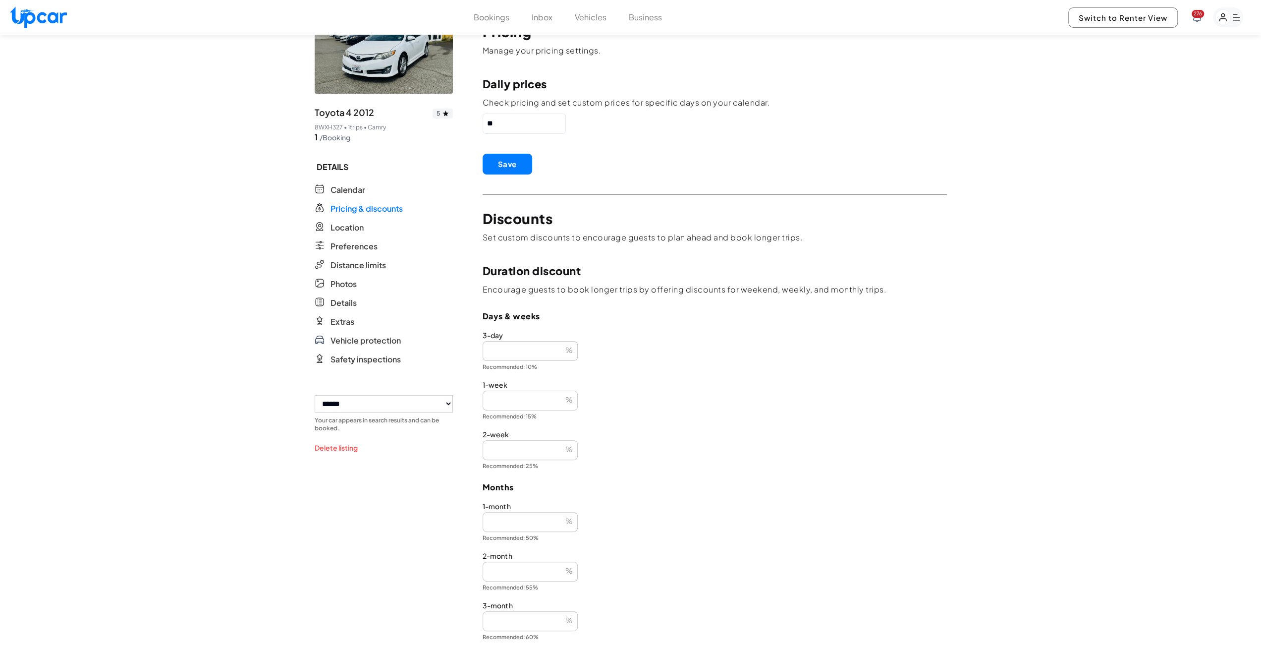
scroll to position [50, 0]
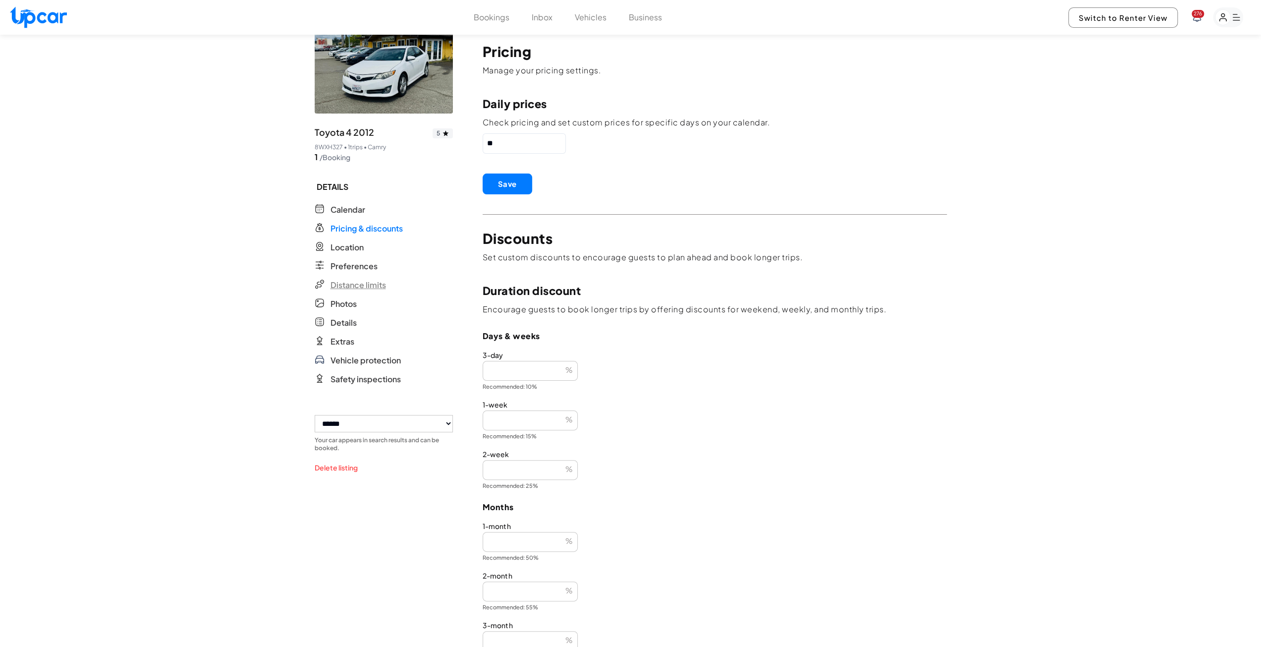
click at [361, 289] on span "Distance limits" at bounding box center [359, 285] width 56 height 12
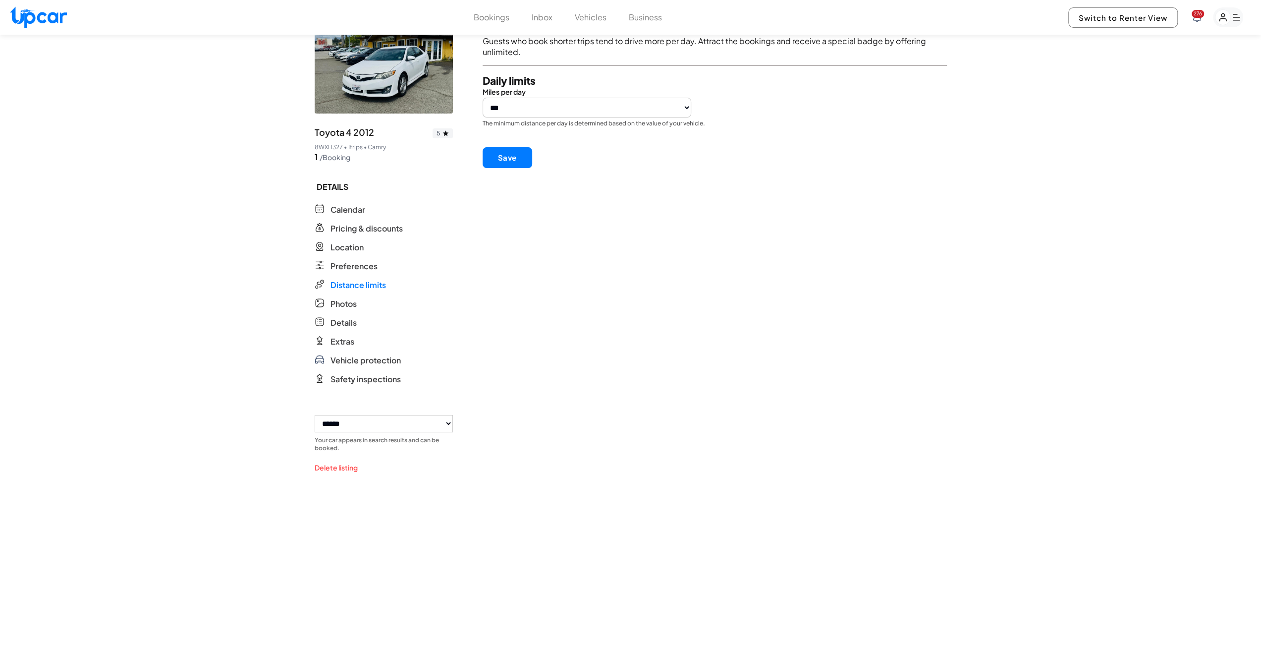
click at [635, 104] on select "*** *** *** *** *** *** ***" at bounding box center [587, 108] width 209 height 20
select select "***"
click at [483, 98] on select "*** *** *** *** *** *** ***" at bounding box center [587, 108] width 209 height 20
click at [498, 154] on button "Save" at bounding box center [508, 157] width 50 height 21
click at [346, 309] on span "Photos" at bounding box center [344, 304] width 26 height 12
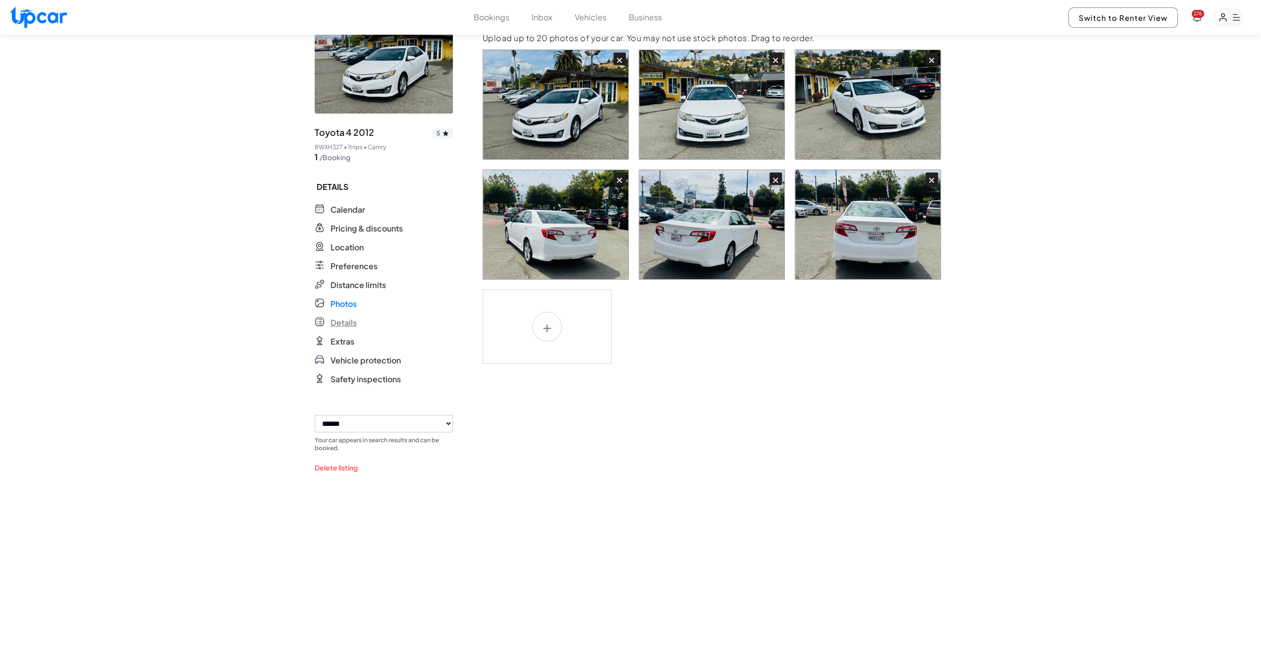
click at [346, 320] on span "Details" at bounding box center [344, 323] width 26 height 12
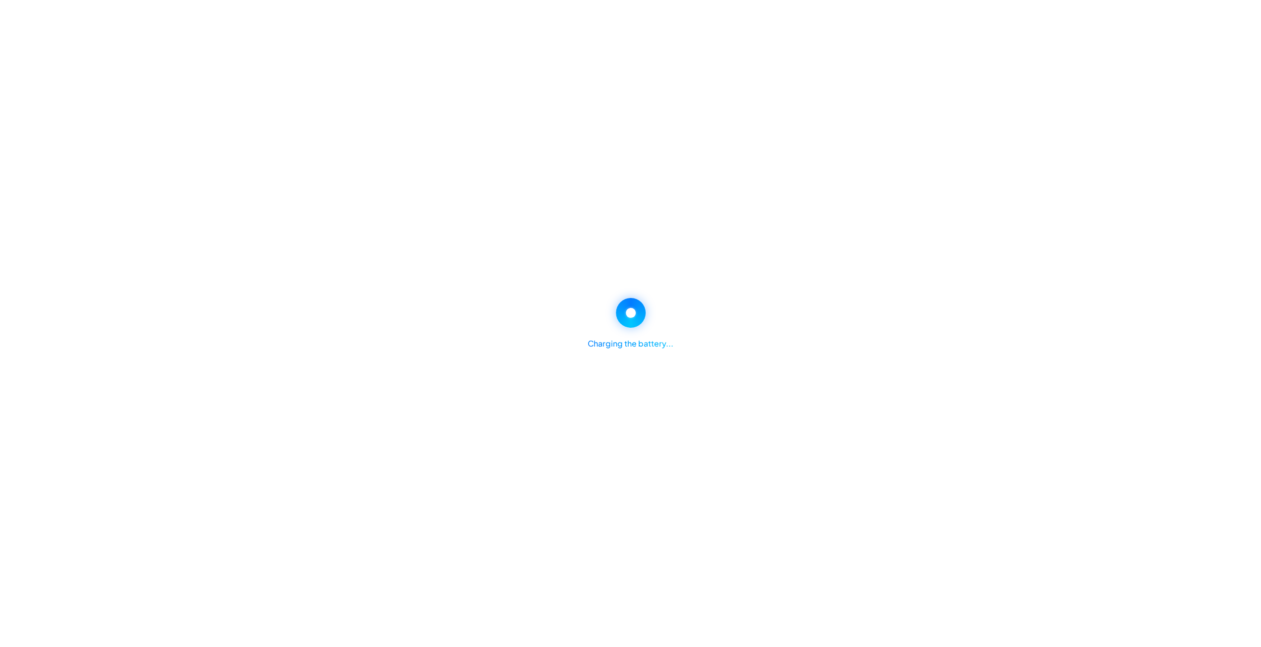
select select "*"
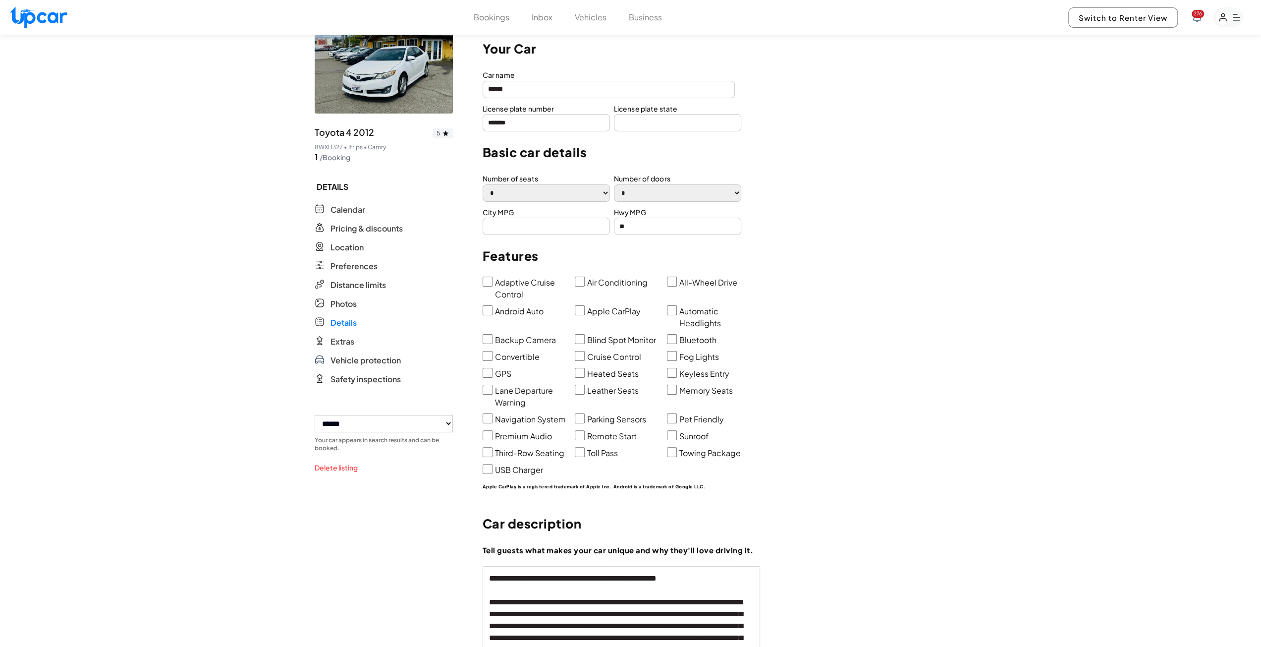
click at [659, 125] on input "text" at bounding box center [677, 122] width 127 height 17
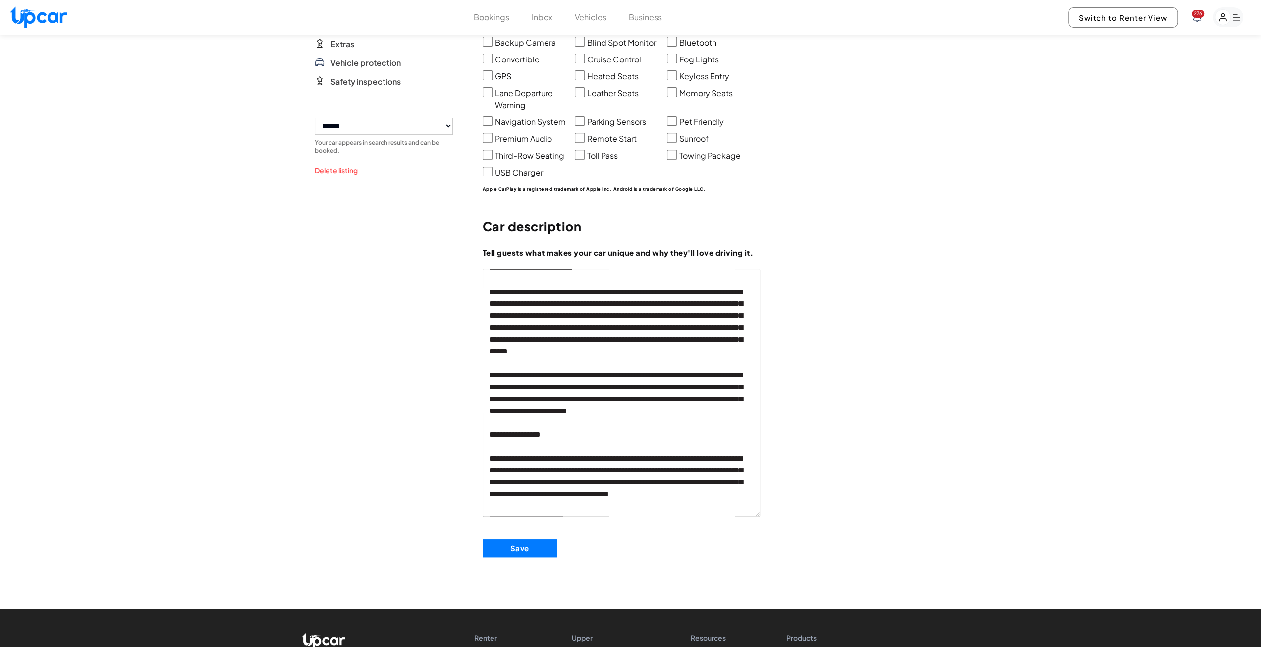
scroll to position [248, 0]
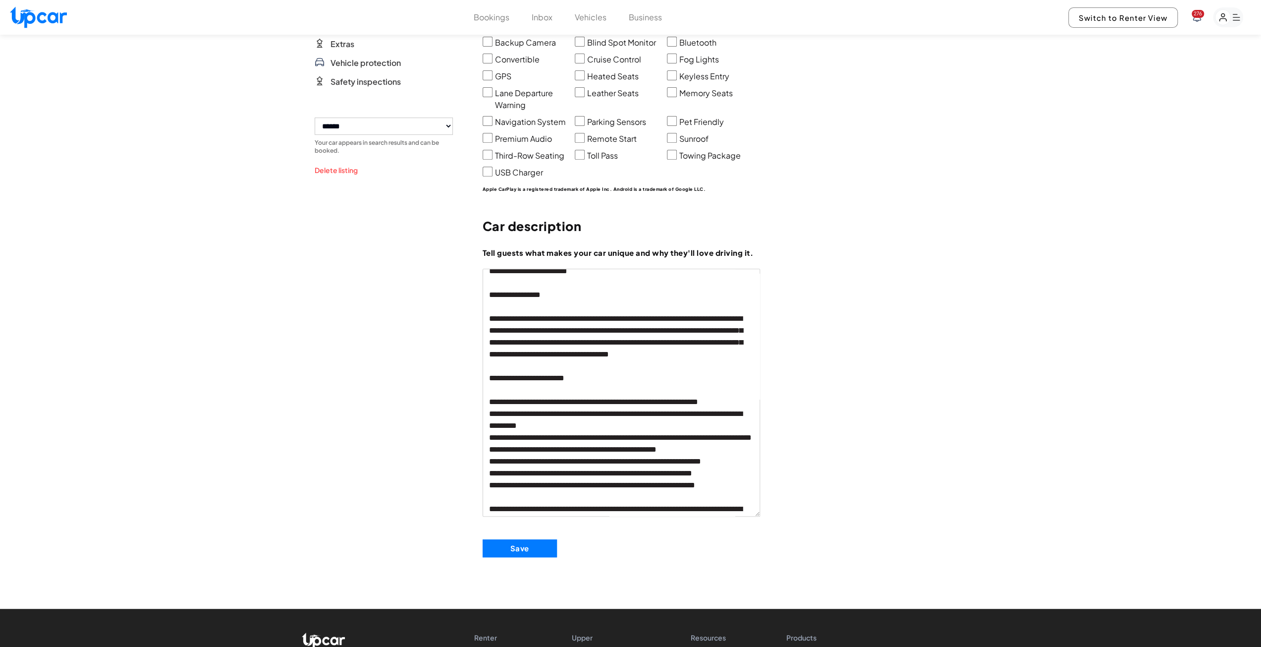
type input "**********"
click at [519, 557] on div "Save" at bounding box center [715, 547] width 464 height 57
click at [513, 551] on button "Save" at bounding box center [520, 548] width 74 height 18
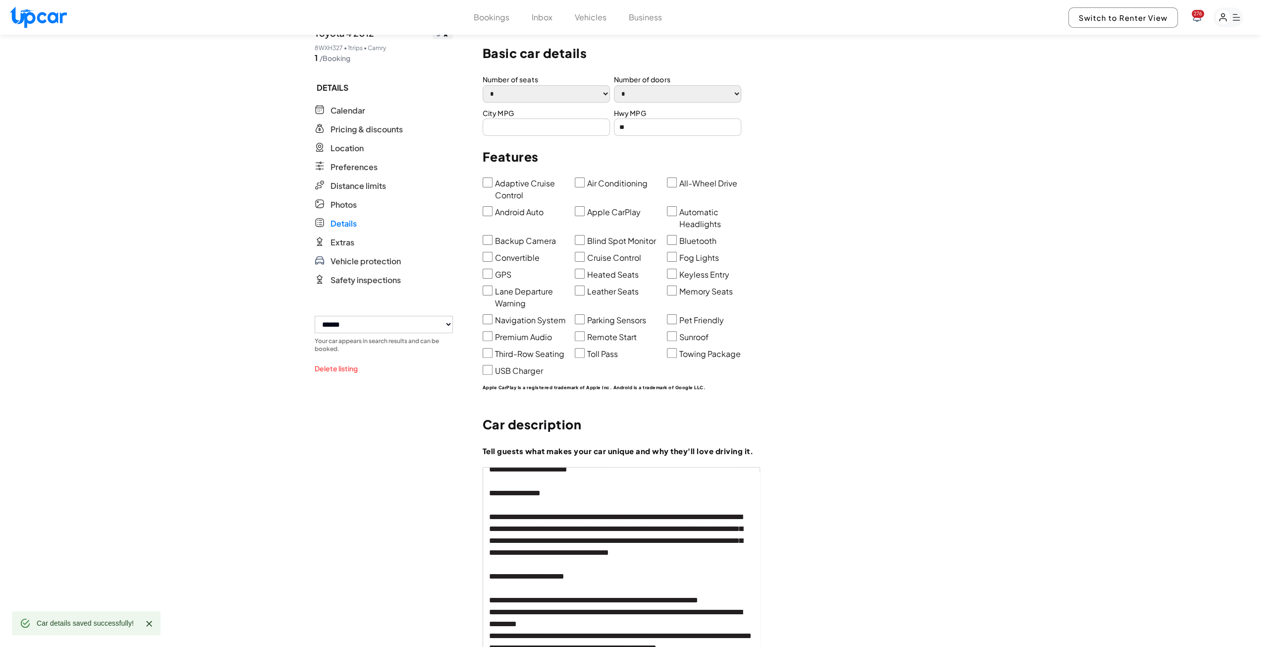
click at [423, 326] on select "**********" at bounding box center [384, 324] width 138 height 17
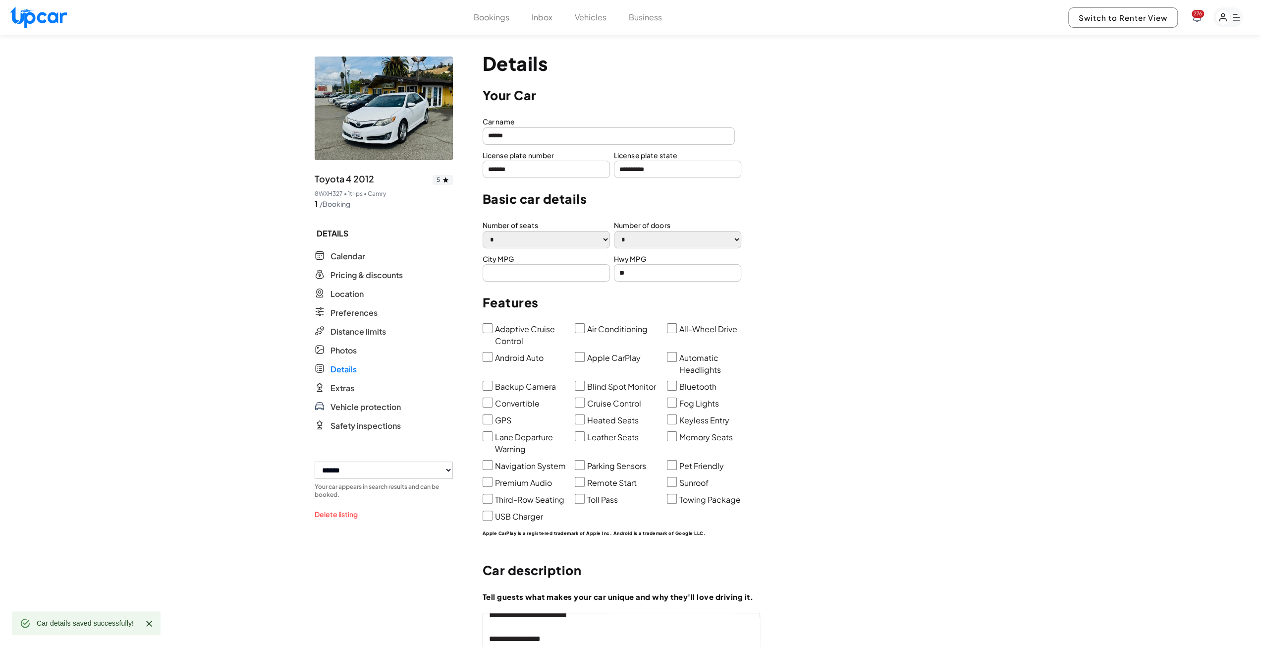
scroll to position [0, 0]
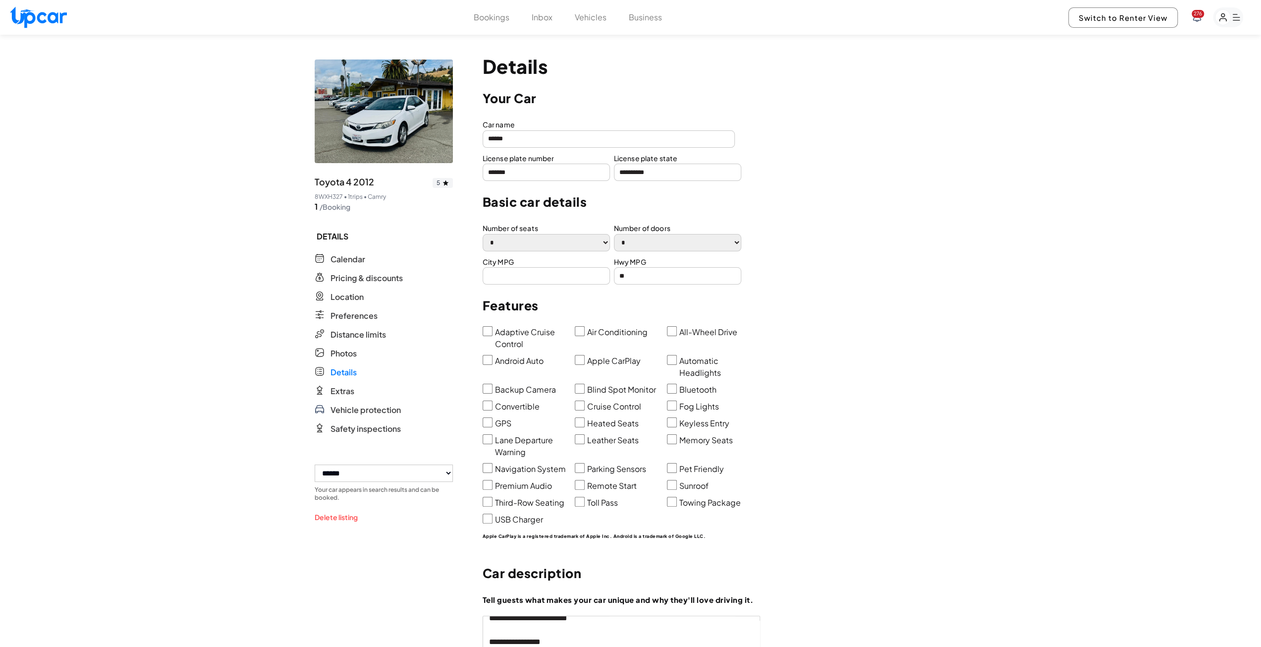
click at [583, 21] on button "Vehicles" at bounding box center [591, 17] width 32 height 12
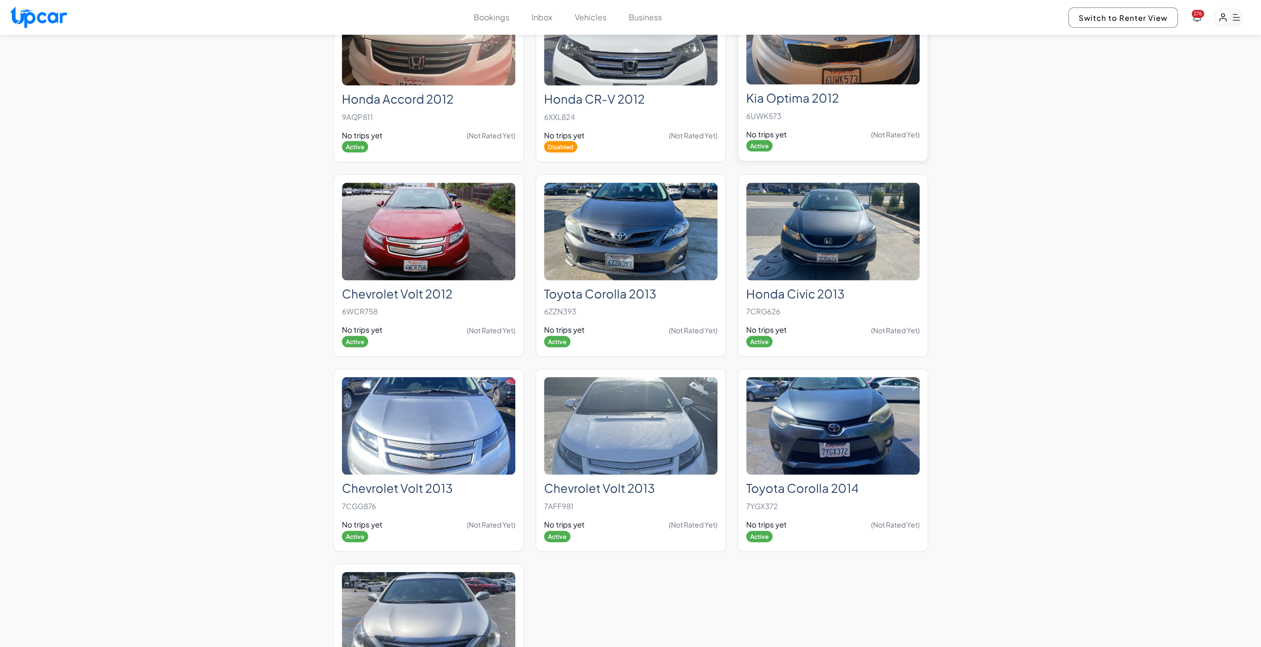
scroll to position [2081, 0]
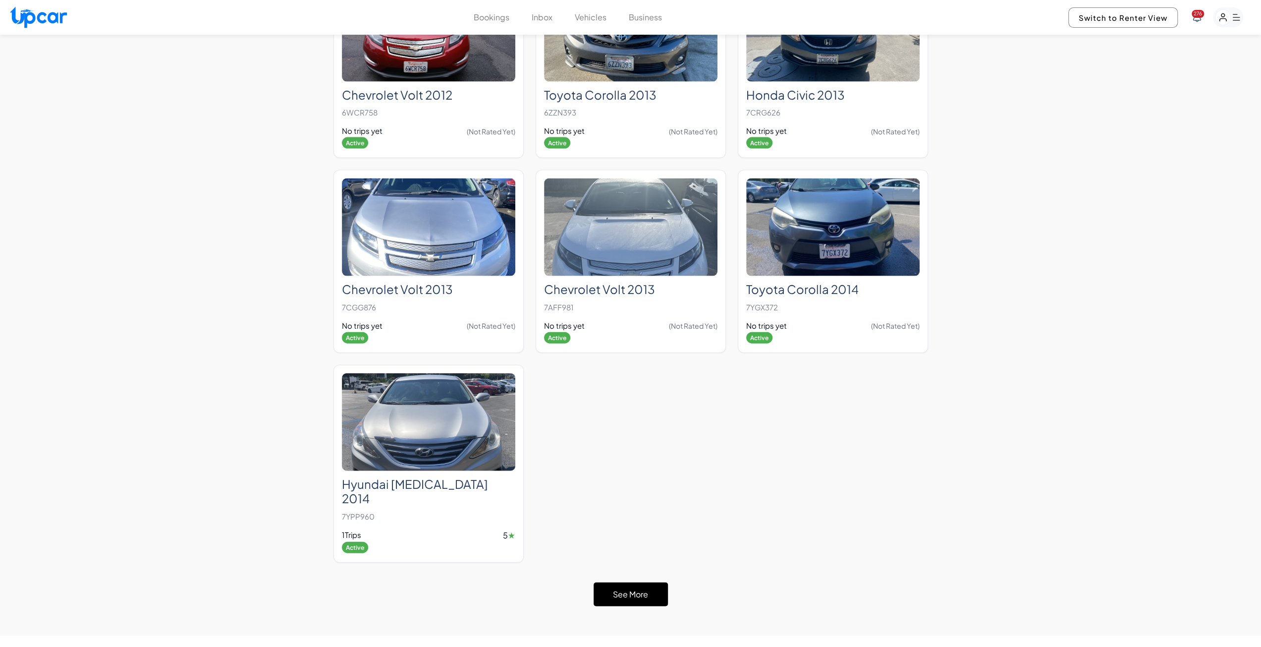
click at [631, 582] on button "See More" at bounding box center [631, 594] width 74 height 24
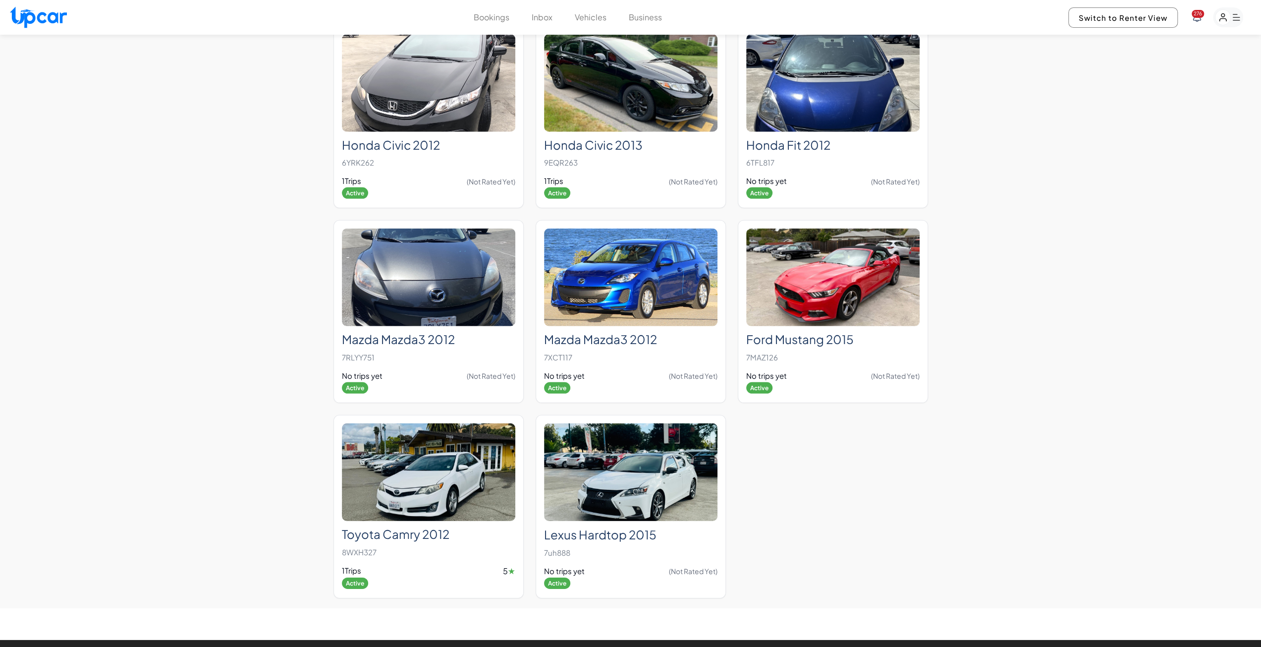
scroll to position [2329, 0]
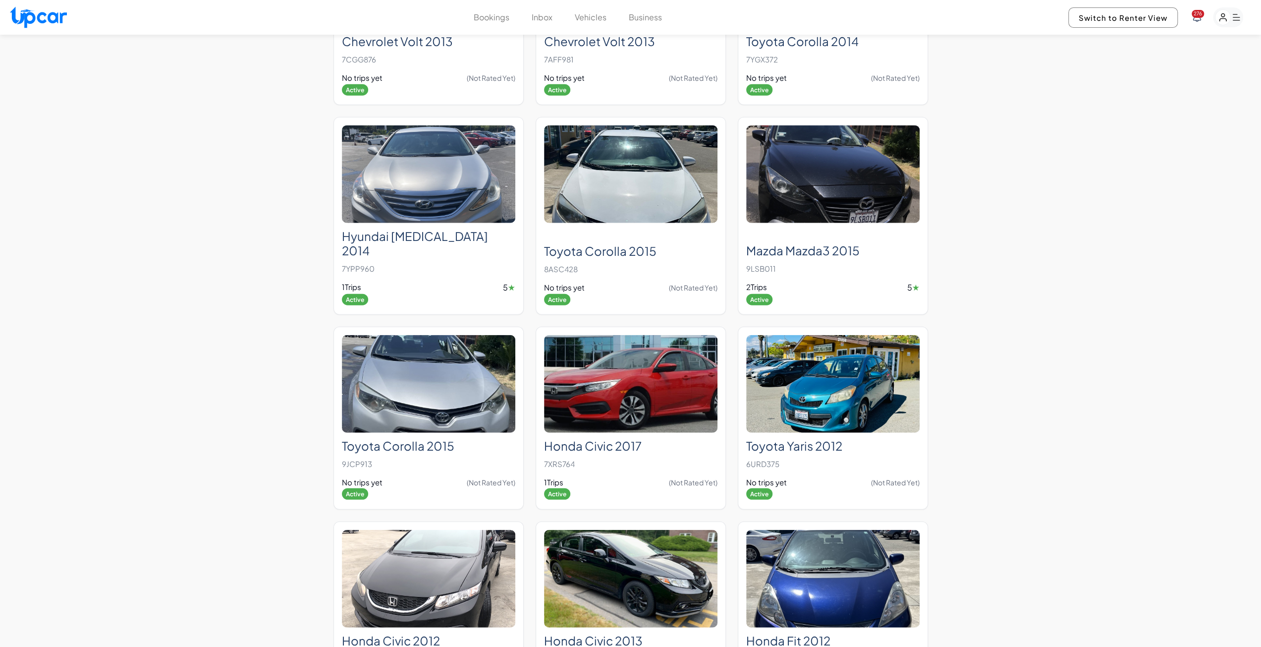
click at [489, 12] on button "Bookings" at bounding box center [492, 17] width 36 height 12
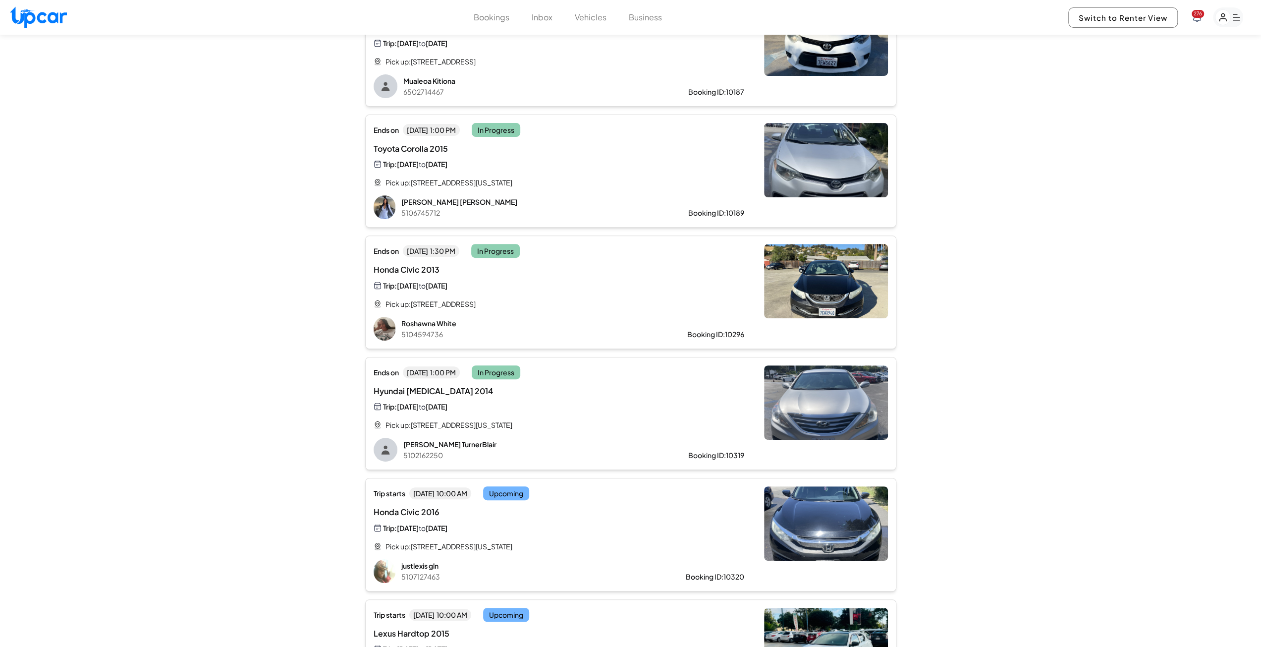
scroll to position [547, 0]
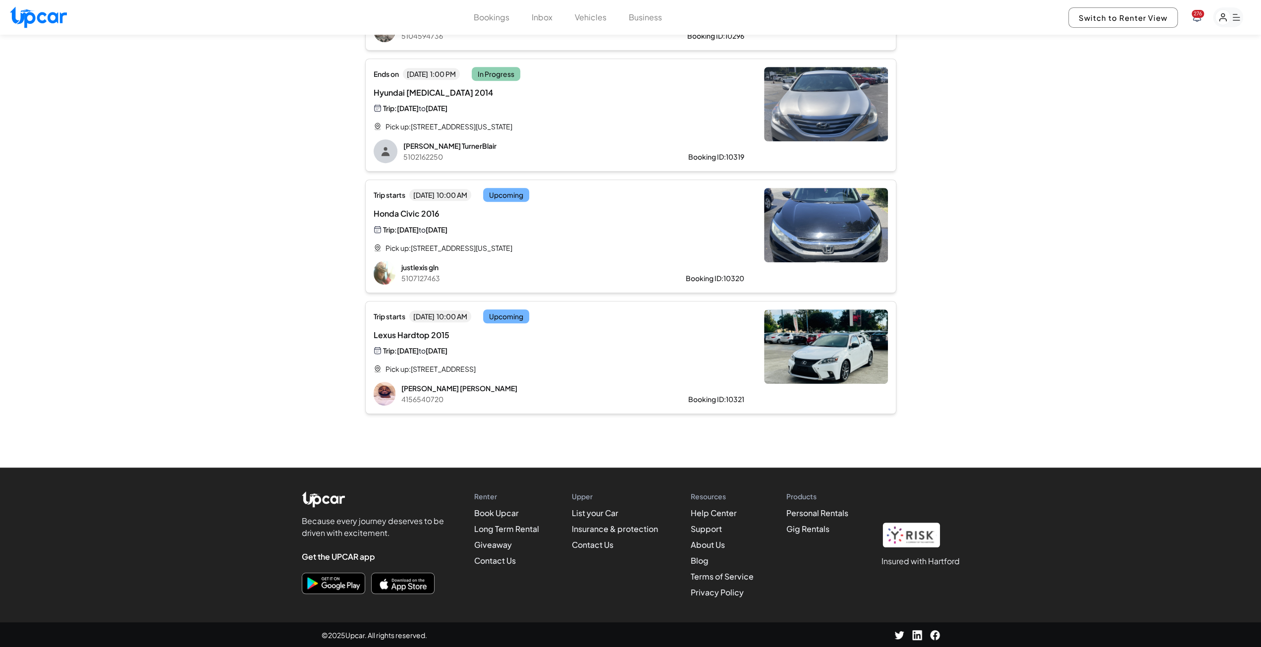
click at [593, 228] on div "Honda Civic 2016 Trip: [DATE] to [DATE]" at bounding box center [559, 221] width 371 height 27
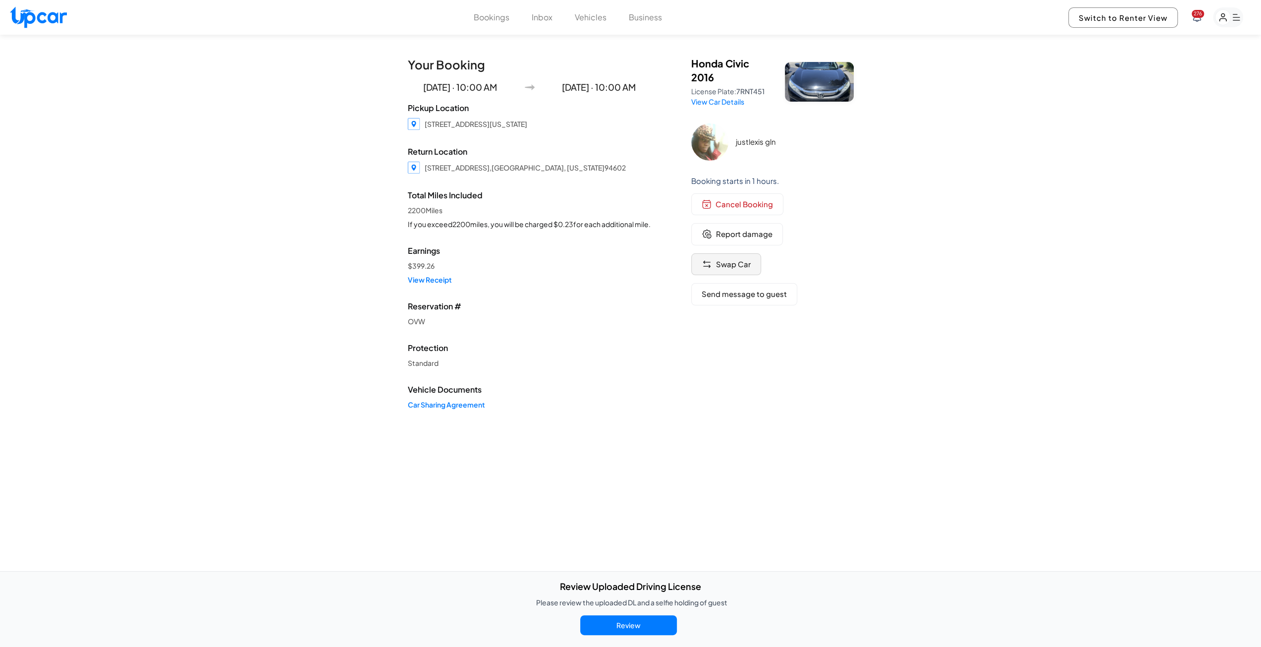
click at [742, 272] on button "Swap Car" at bounding box center [726, 264] width 70 height 22
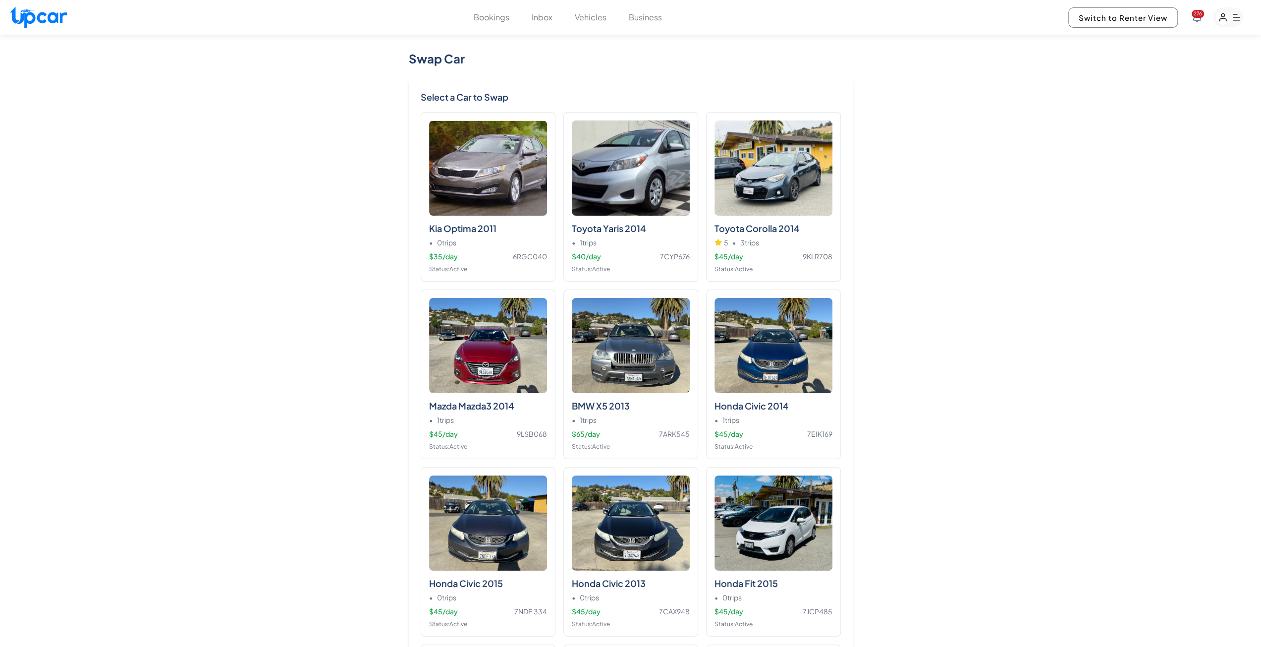
click at [494, 13] on button "Bookings" at bounding box center [492, 17] width 36 height 12
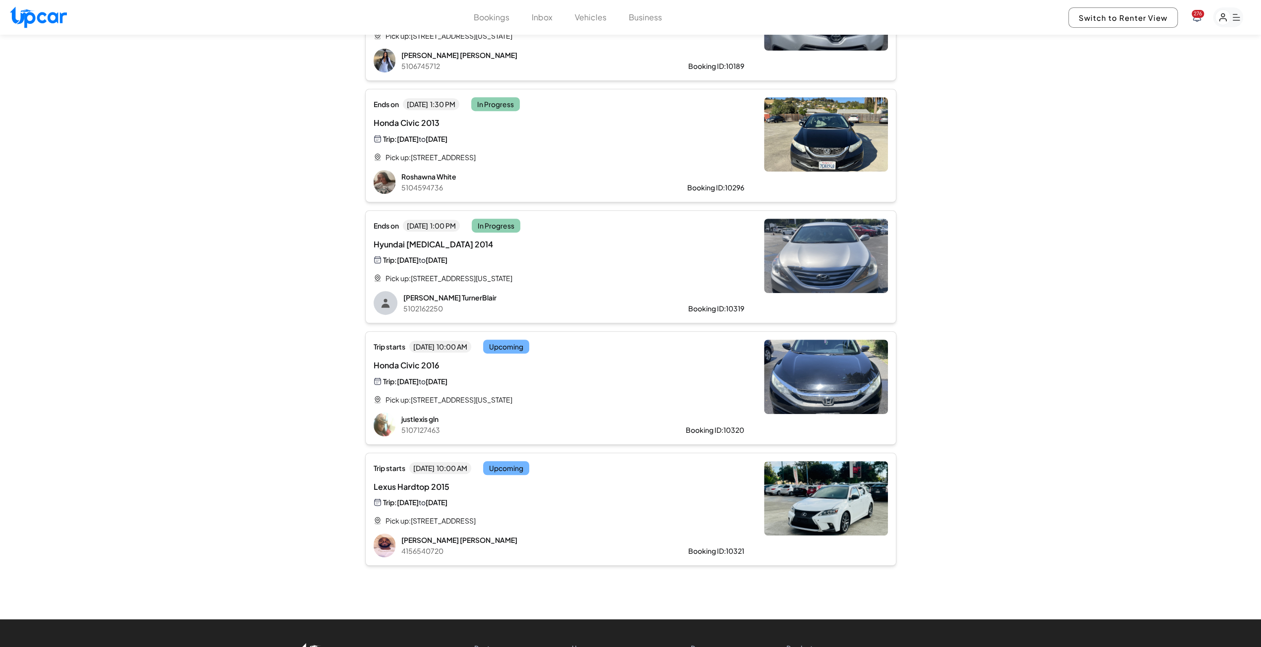
scroll to position [396, 0]
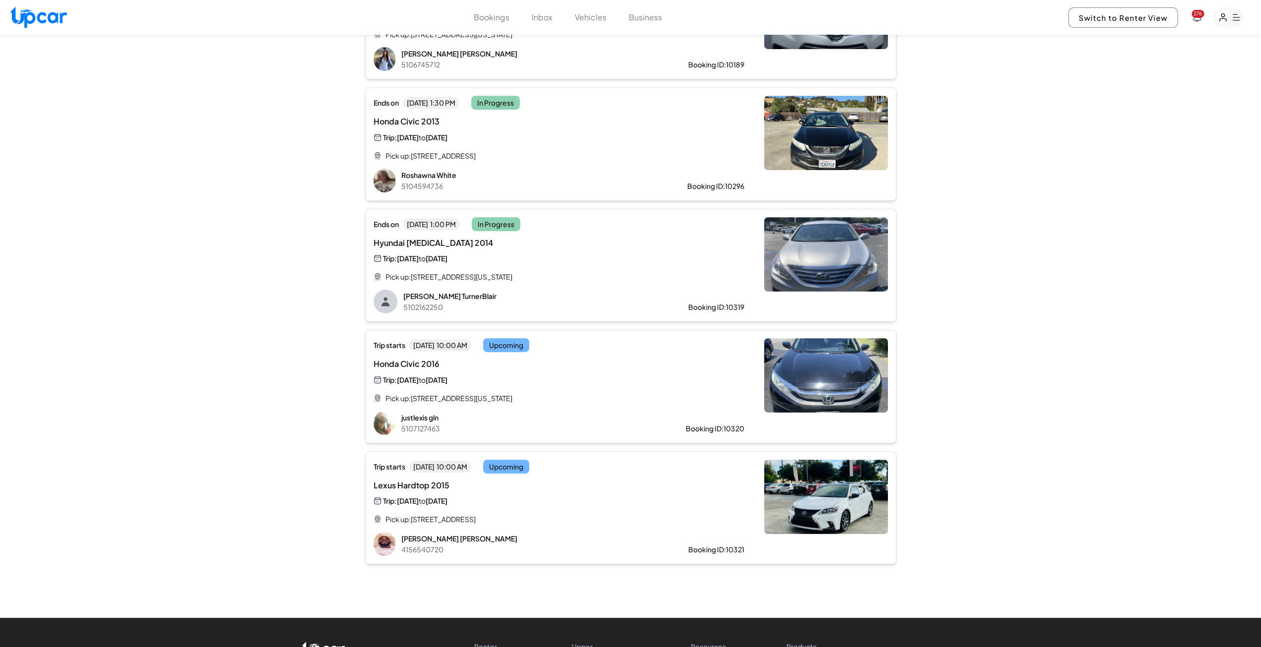
click at [767, 379] on img at bounding box center [826, 375] width 124 height 74
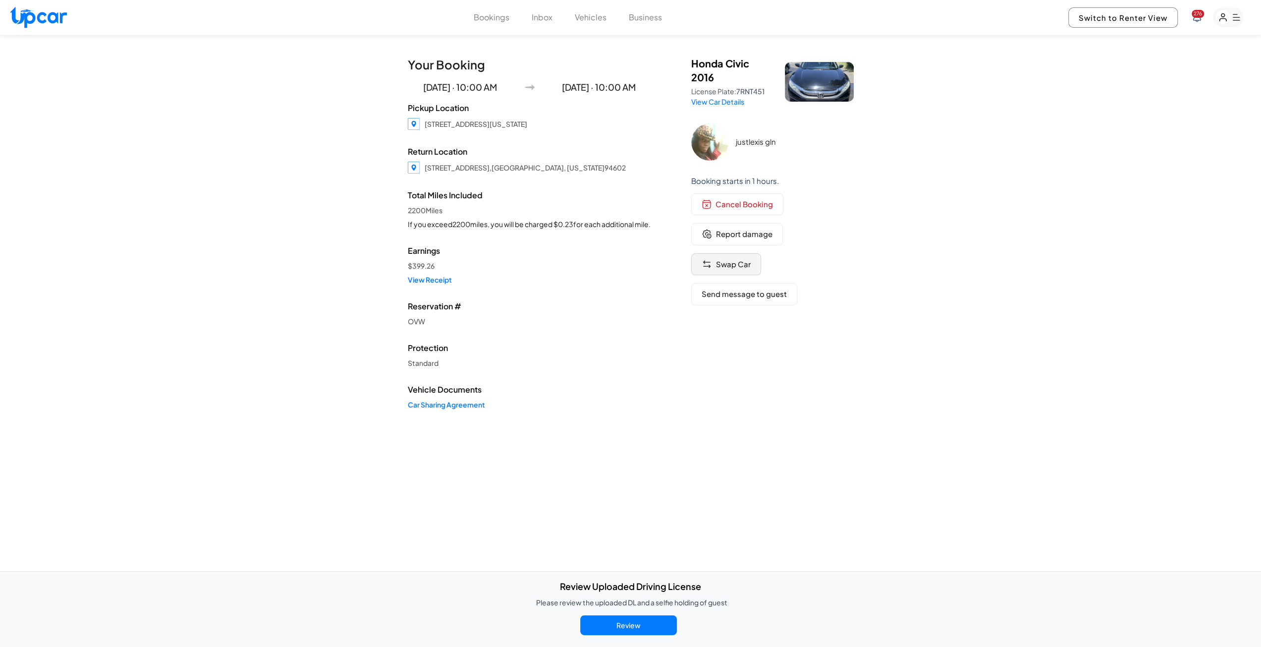
click at [724, 264] on span "Swap Car" at bounding box center [733, 264] width 35 height 11
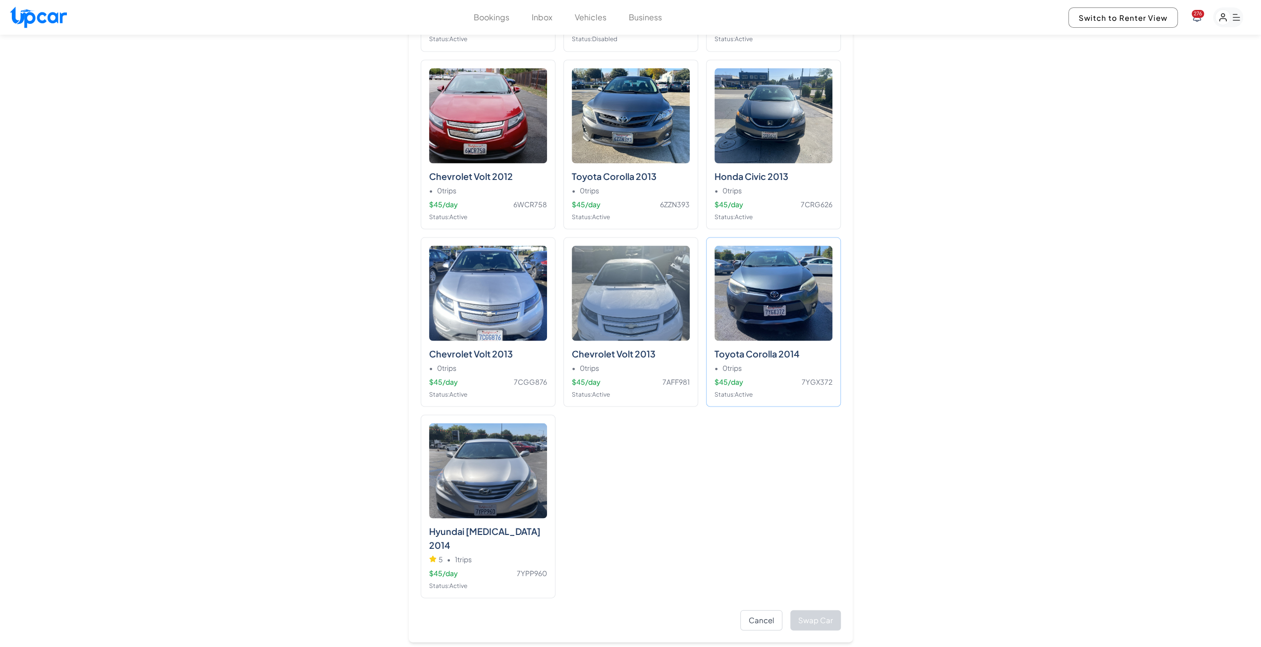
scroll to position [1933, 0]
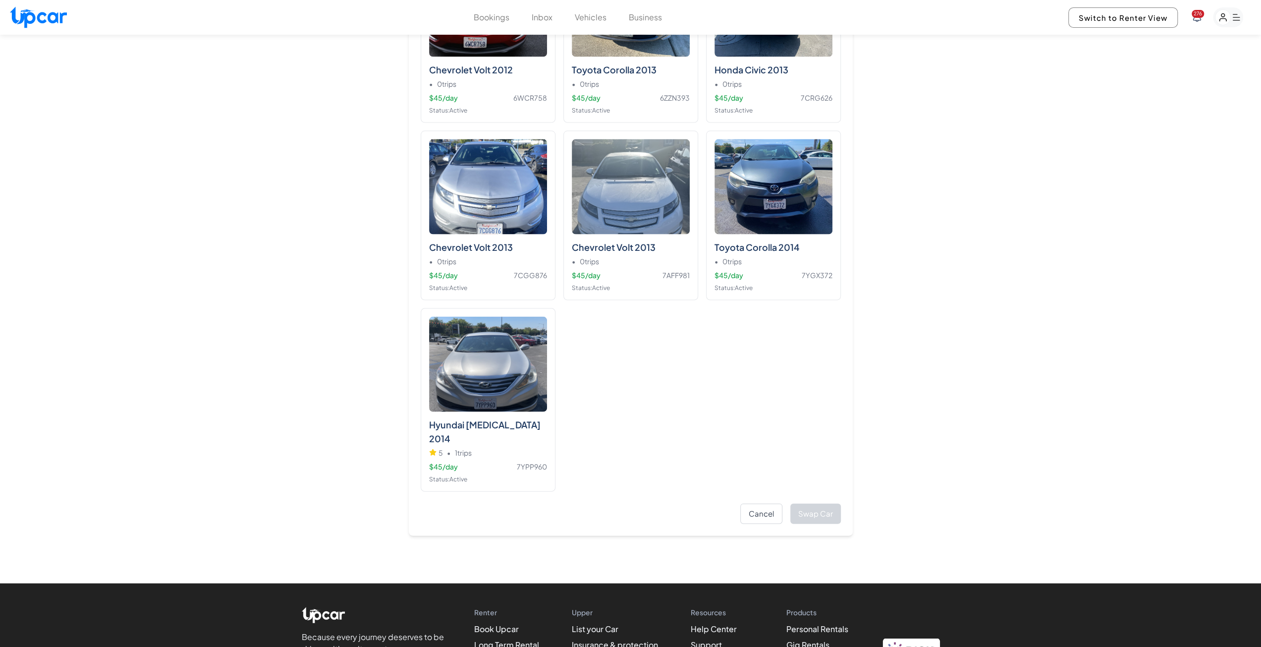
click at [600, 22] on button "Vehicles" at bounding box center [591, 17] width 32 height 12
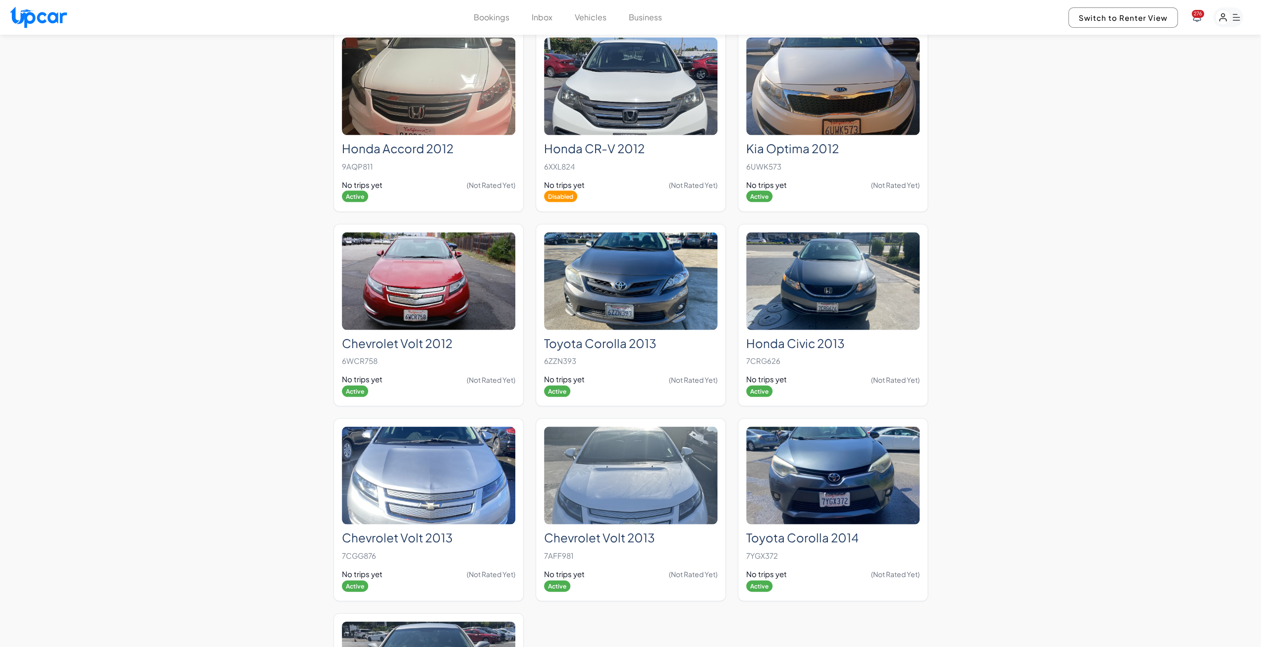
scroll to position [2131, 0]
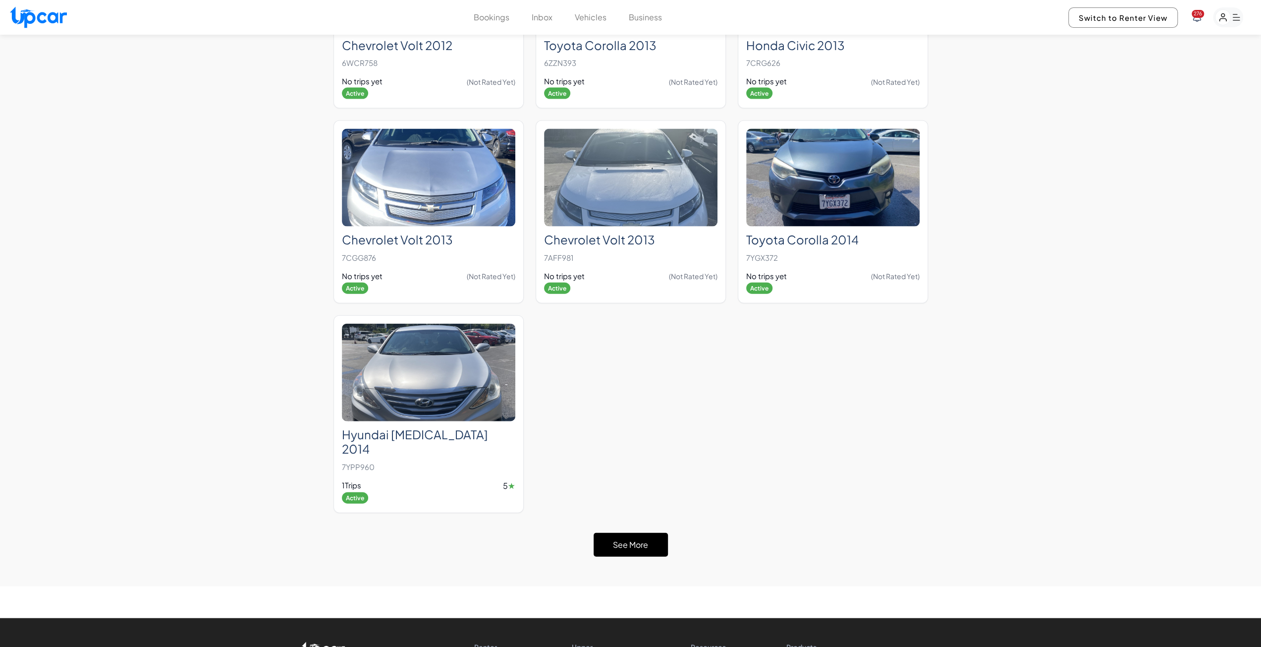
click at [625, 533] on button "See More" at bounding box center [631, 545] width 74 height 24
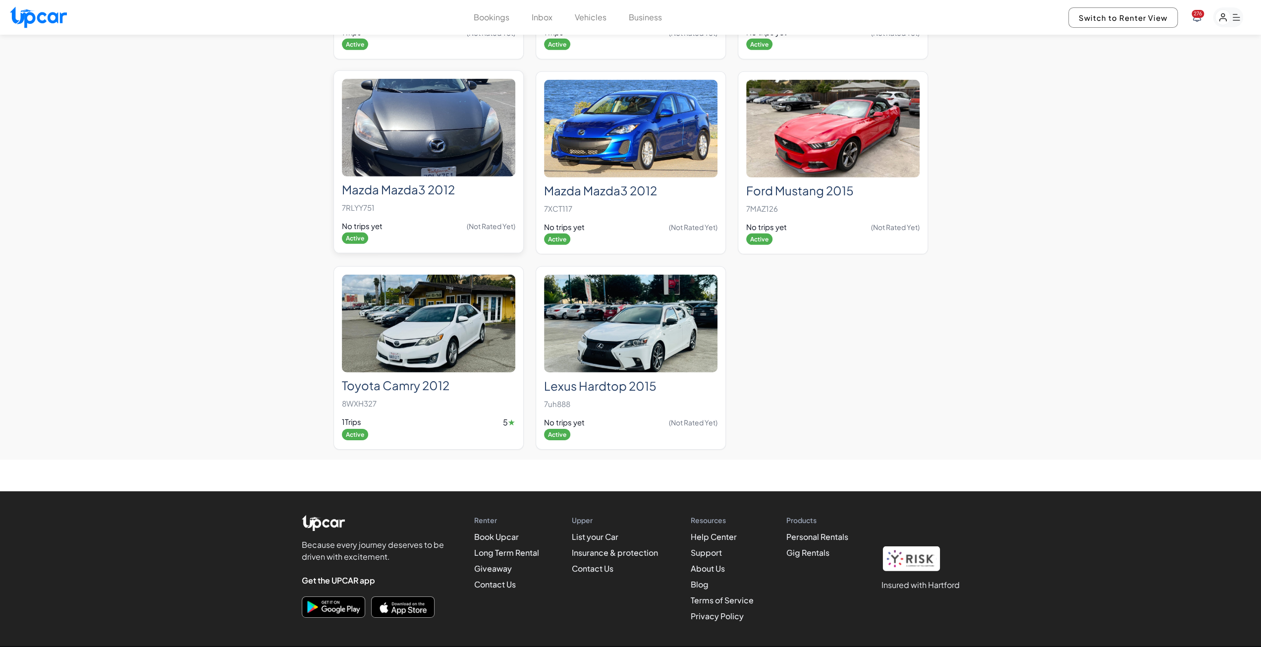
scroll to position [2982, 0]
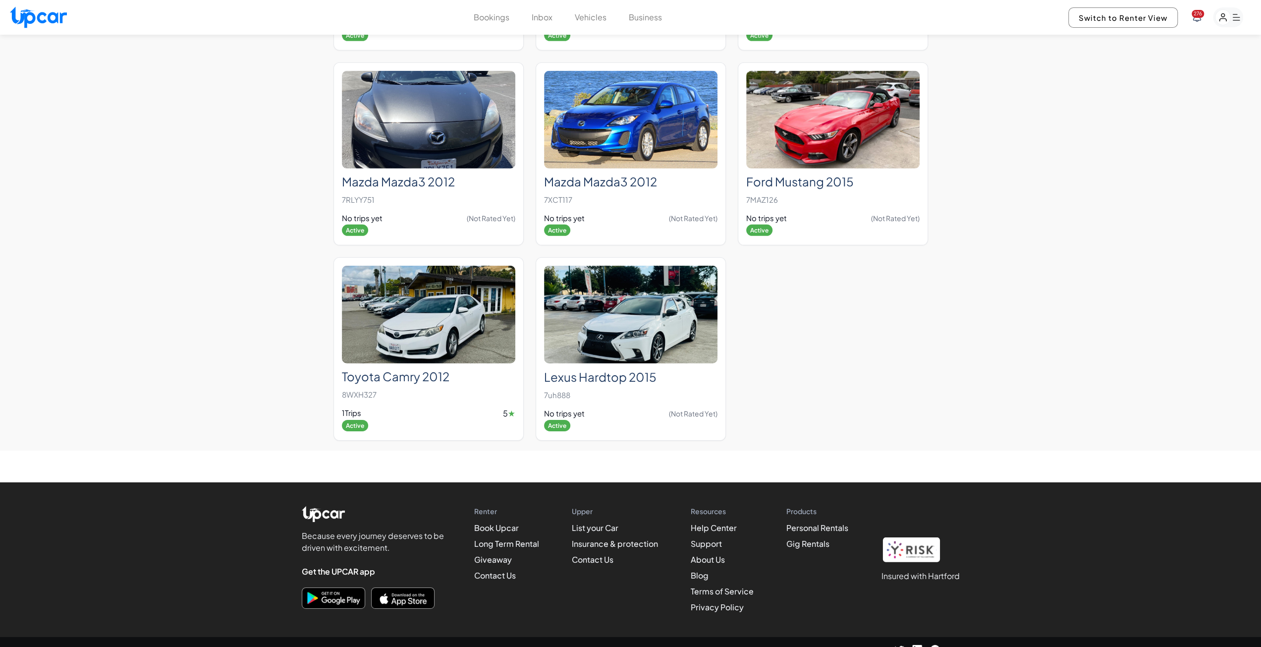
click at [504, 18] on button "Bookings" at bounding box center [492, 17] width 36 height 12
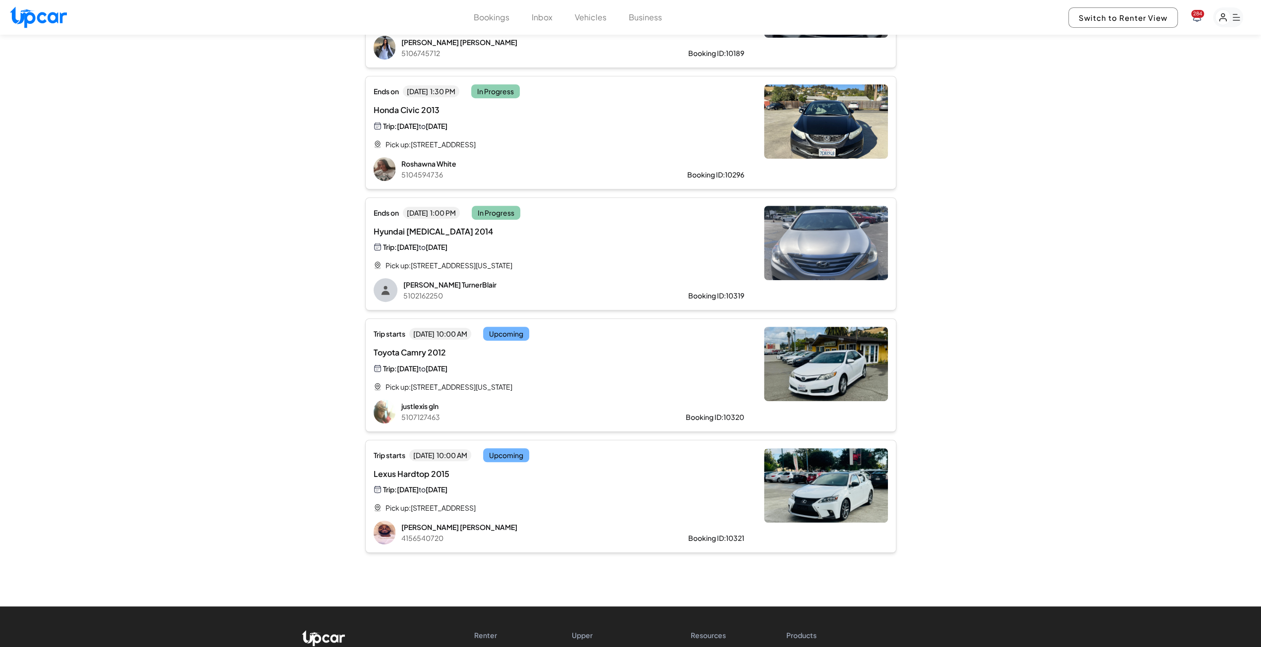
scroll to position [545, 0]
